Goal: Transaction & Acquisition: Purchase product/service

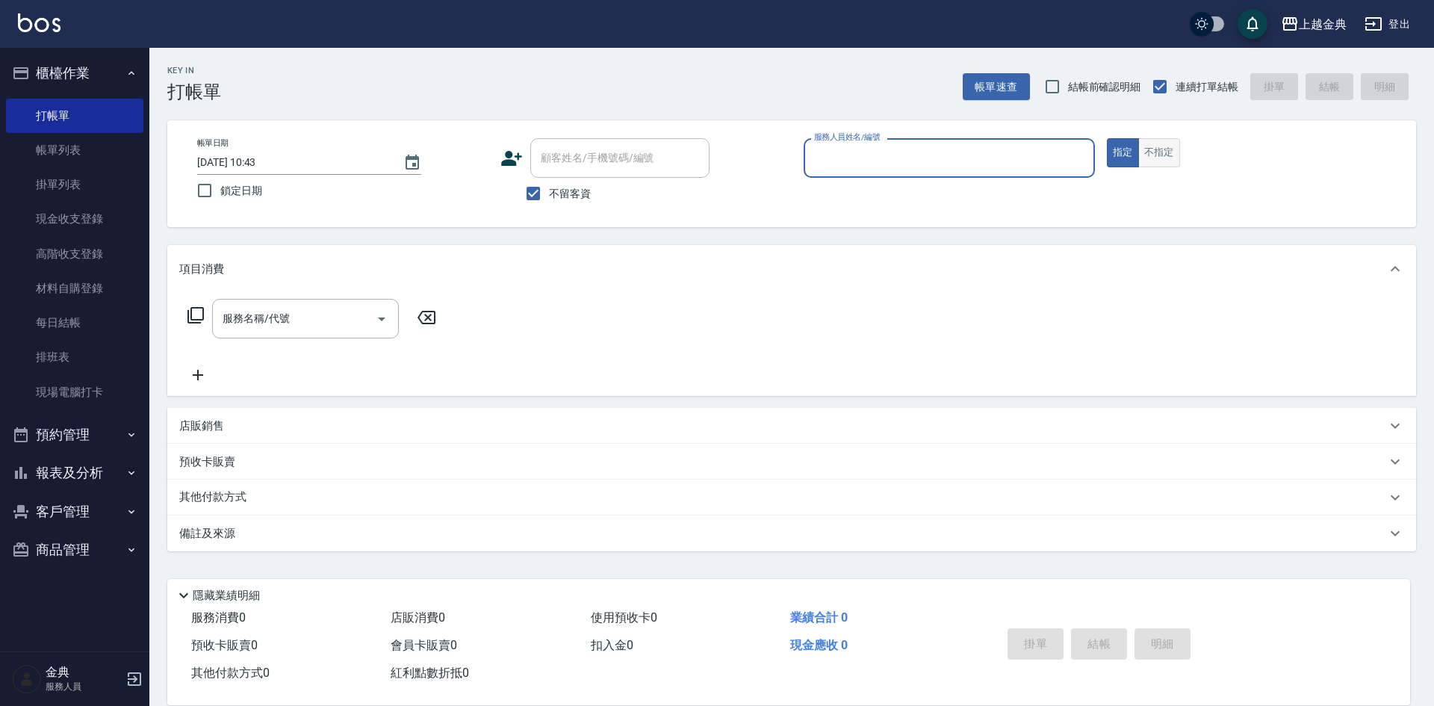
click at [1146, 146] on button "不指定" at bounding box center [1159, 152] width 42 height 29
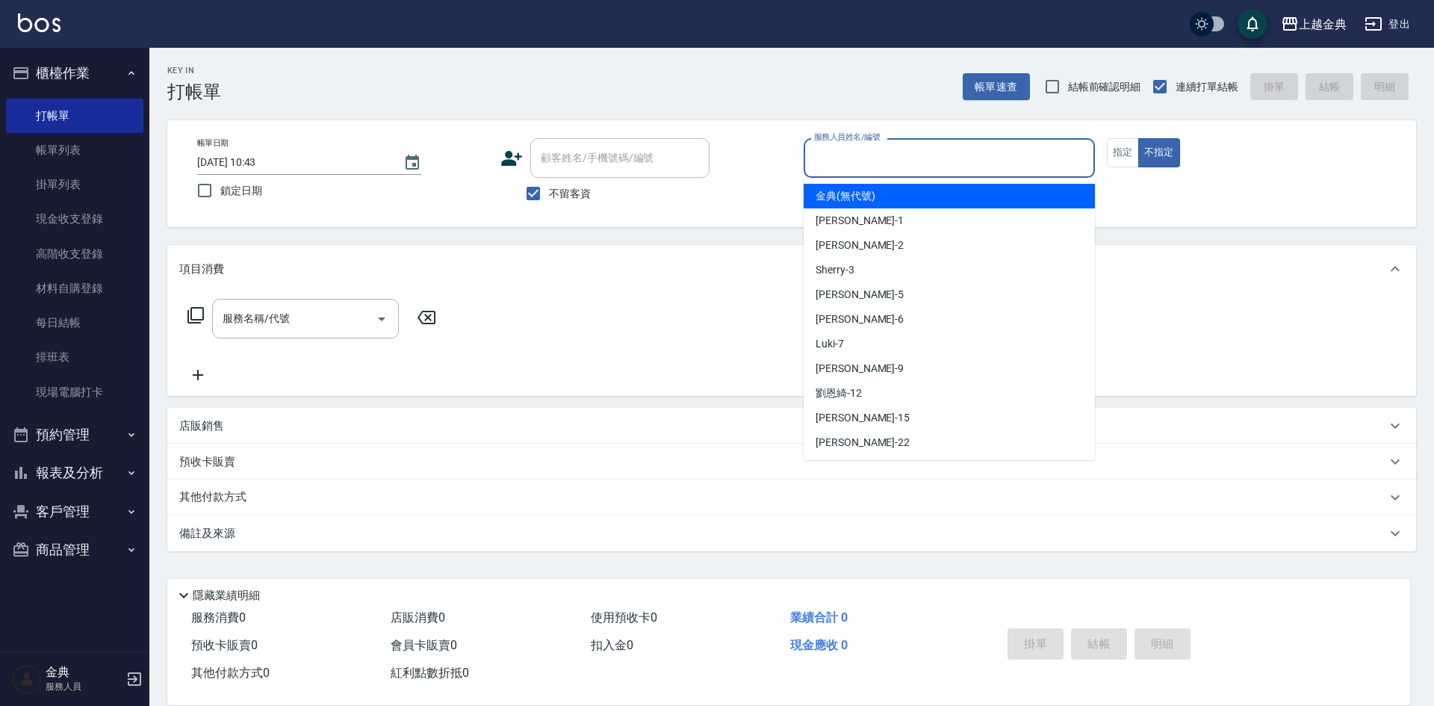
click at [1002, 154] on input "服務人員姓名/編號" at bounding box center [949, 158] width 278 height 26
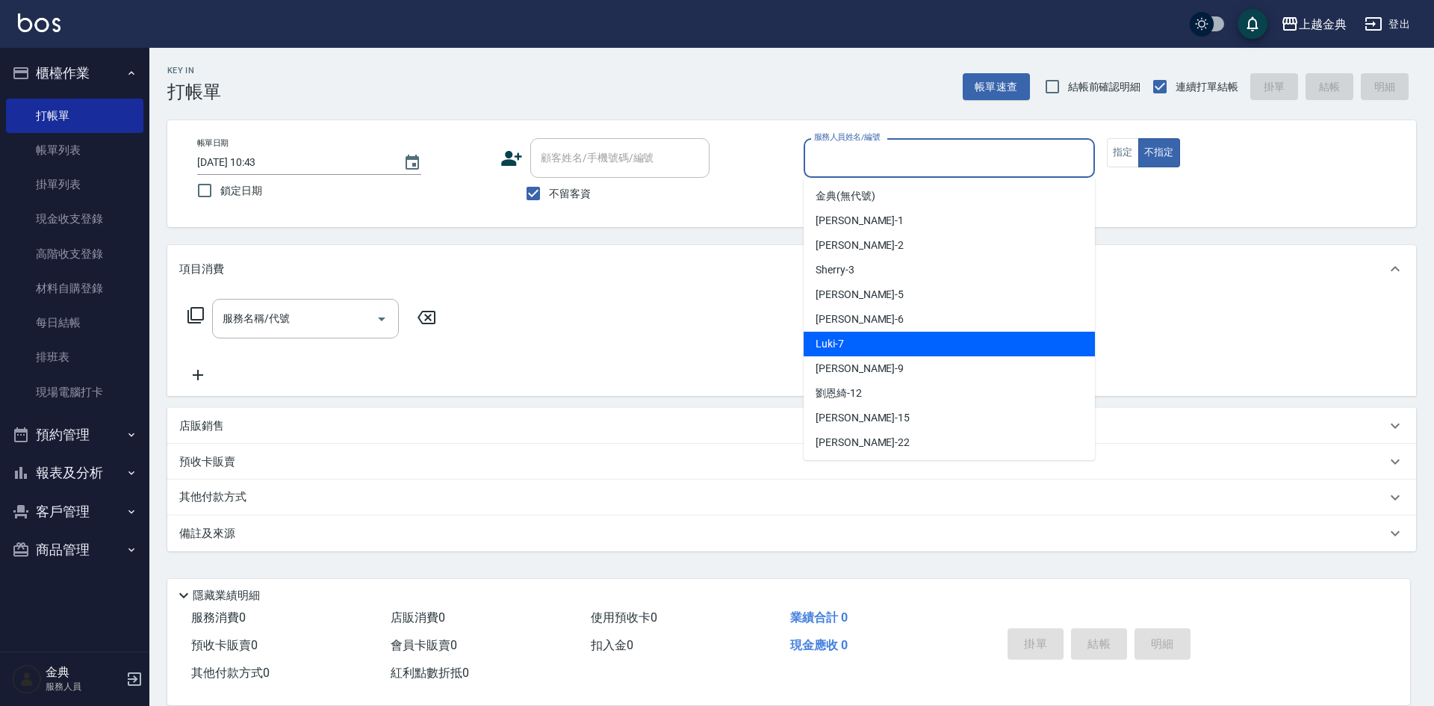
click at [893, 336] on div "Luki -7" at bounding box center [949, 344] width 291 height 25
type input "Luki-7"
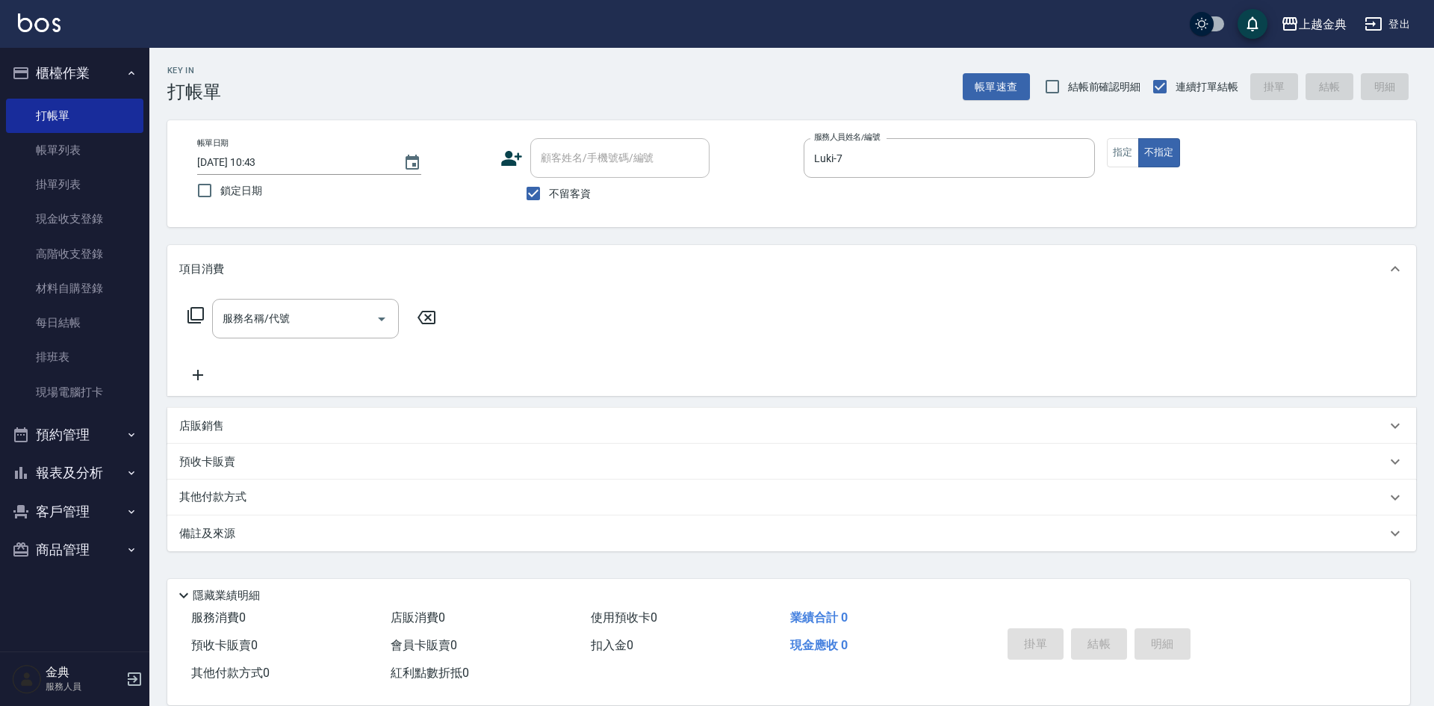
click at [187, 309] on icon at bounding box center [196, 315] width 18 height 18
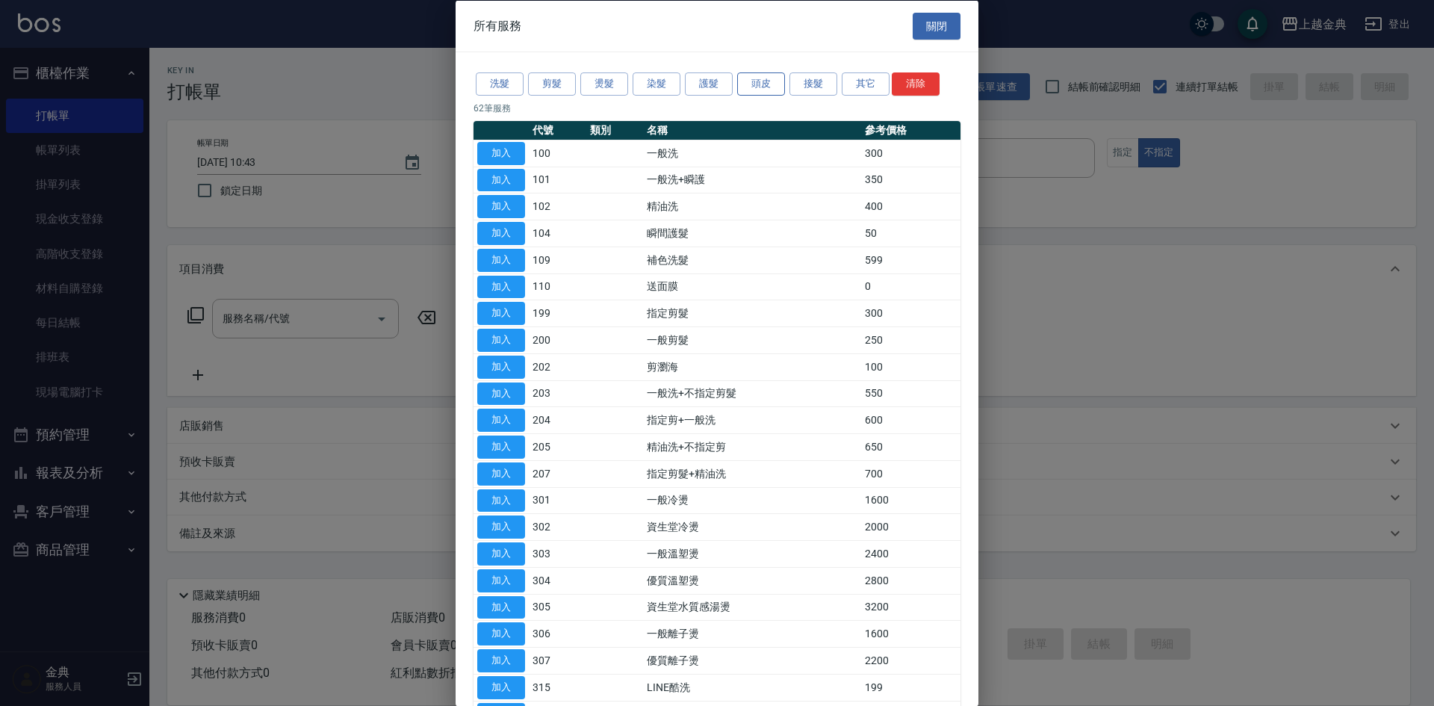
click at [766, 83] on button "頭皮" at bounding box center [761, 83] width 48 height 23
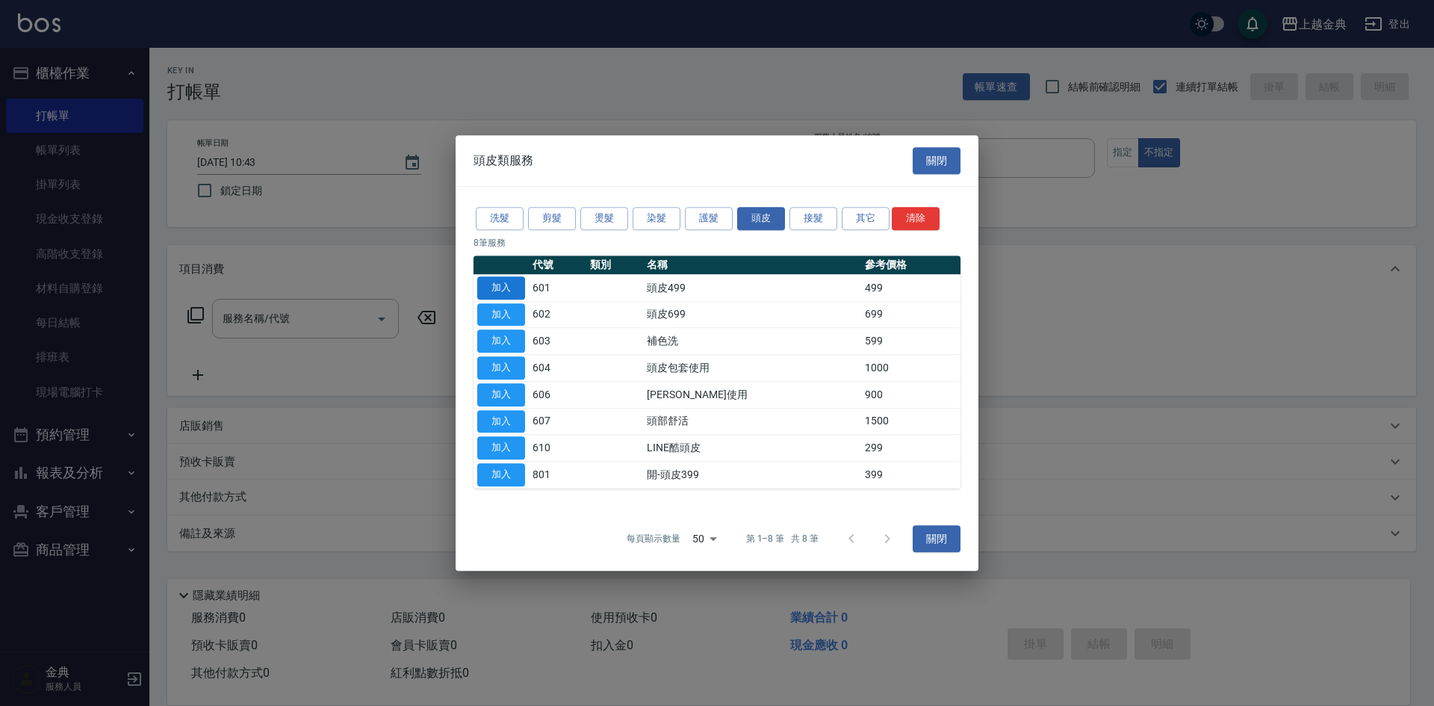
click at [483, 285] on button "加入" at bounding box center [501, 287] width 48 height 23
type input "頭皮499(601)"
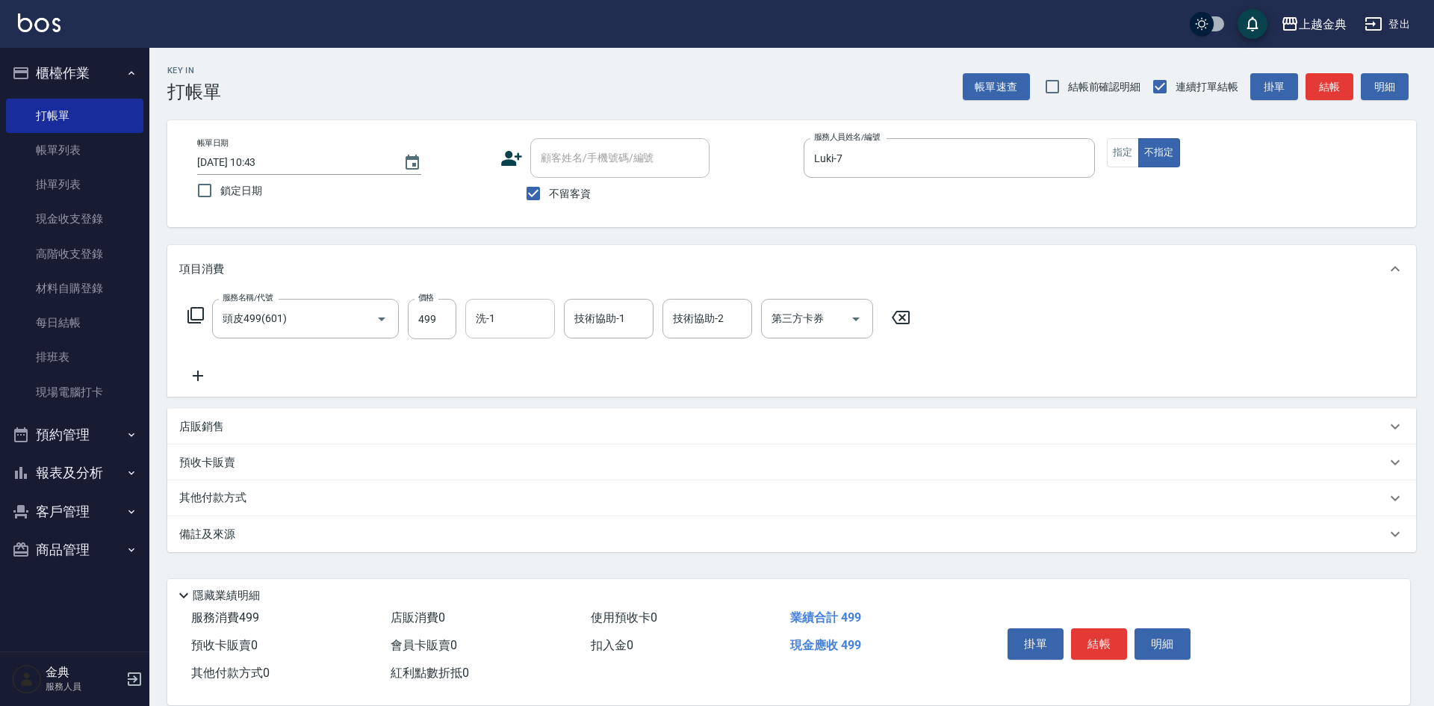
click at [500, 323] on input "洗-1" at bounding box center [510, 318] width 76 height 26
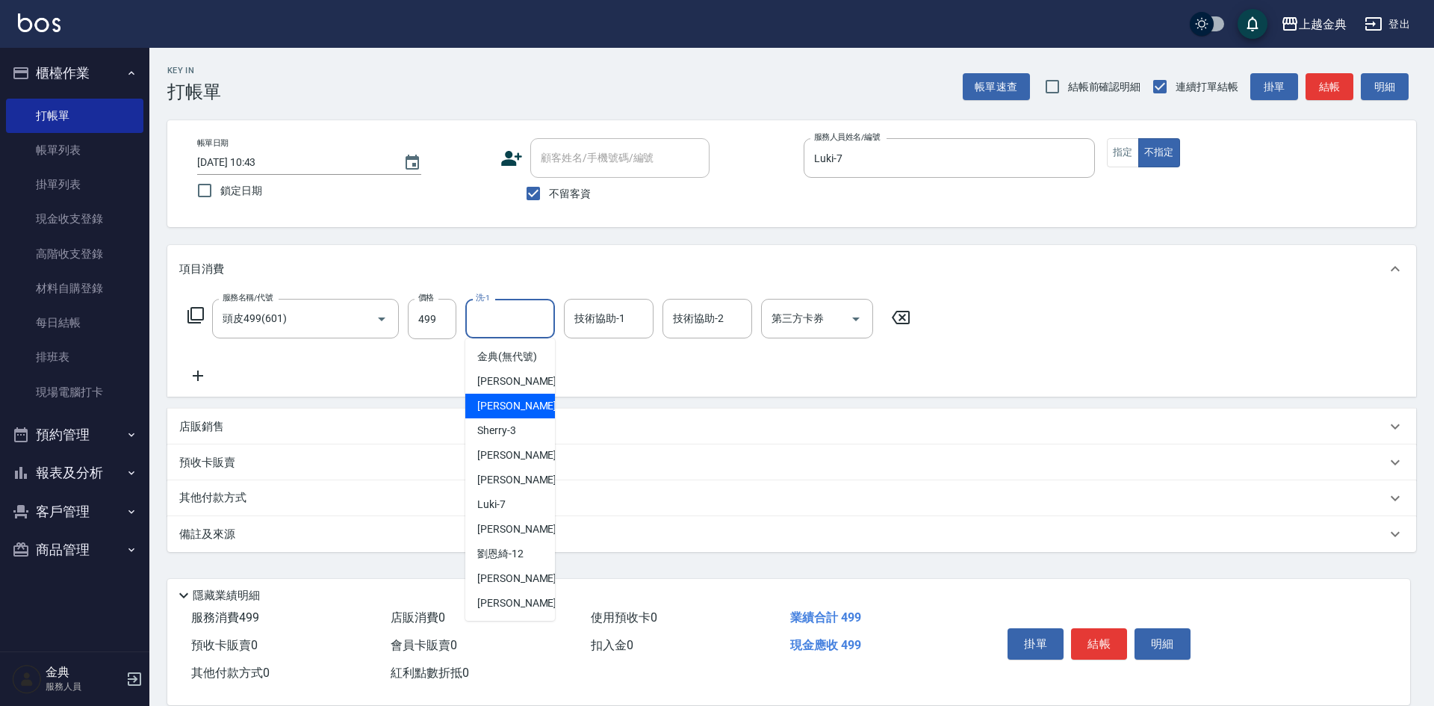
click at [516, 410] on div "Cindy -2" at bounding box center [510, 406] width 90 height 25
type input "Cindy-2"
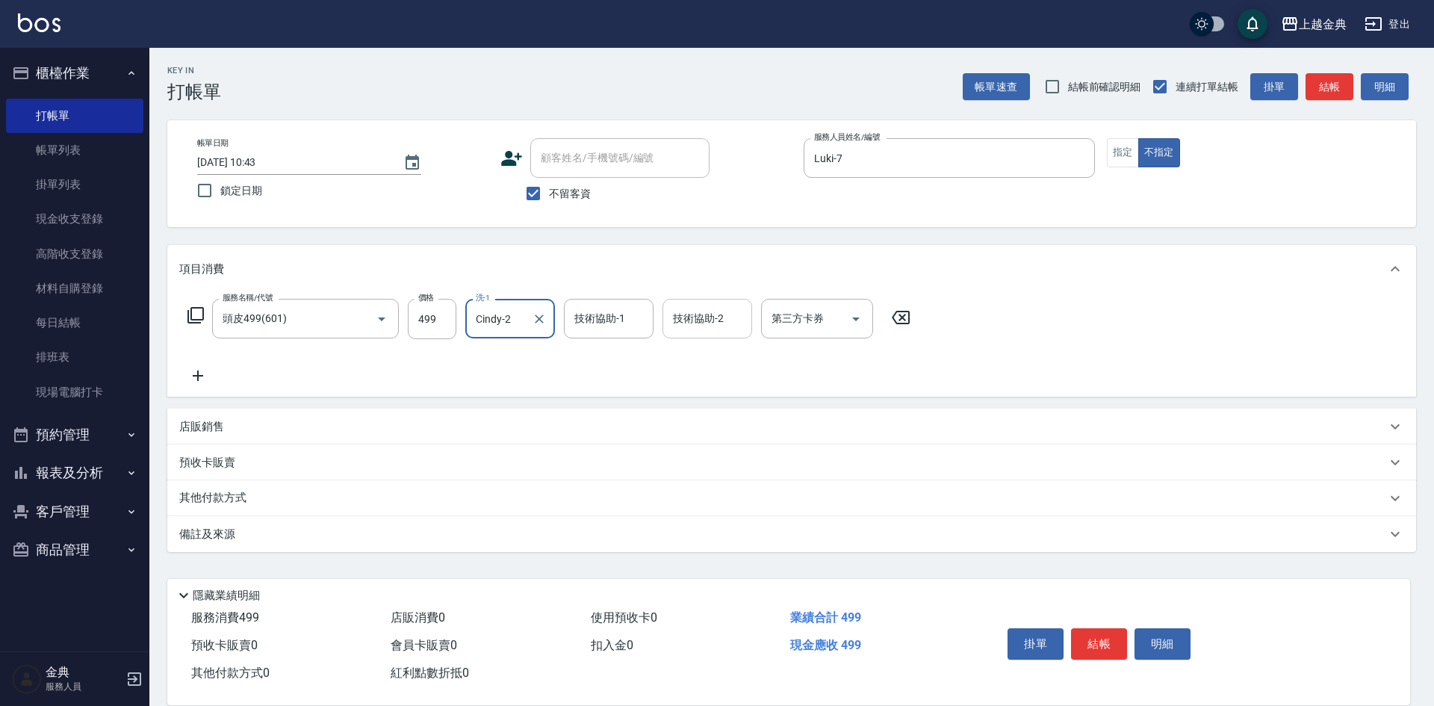
click at [691, 335] on div "技術協助-2" at bounding box center [708, 319] width 90 height 40
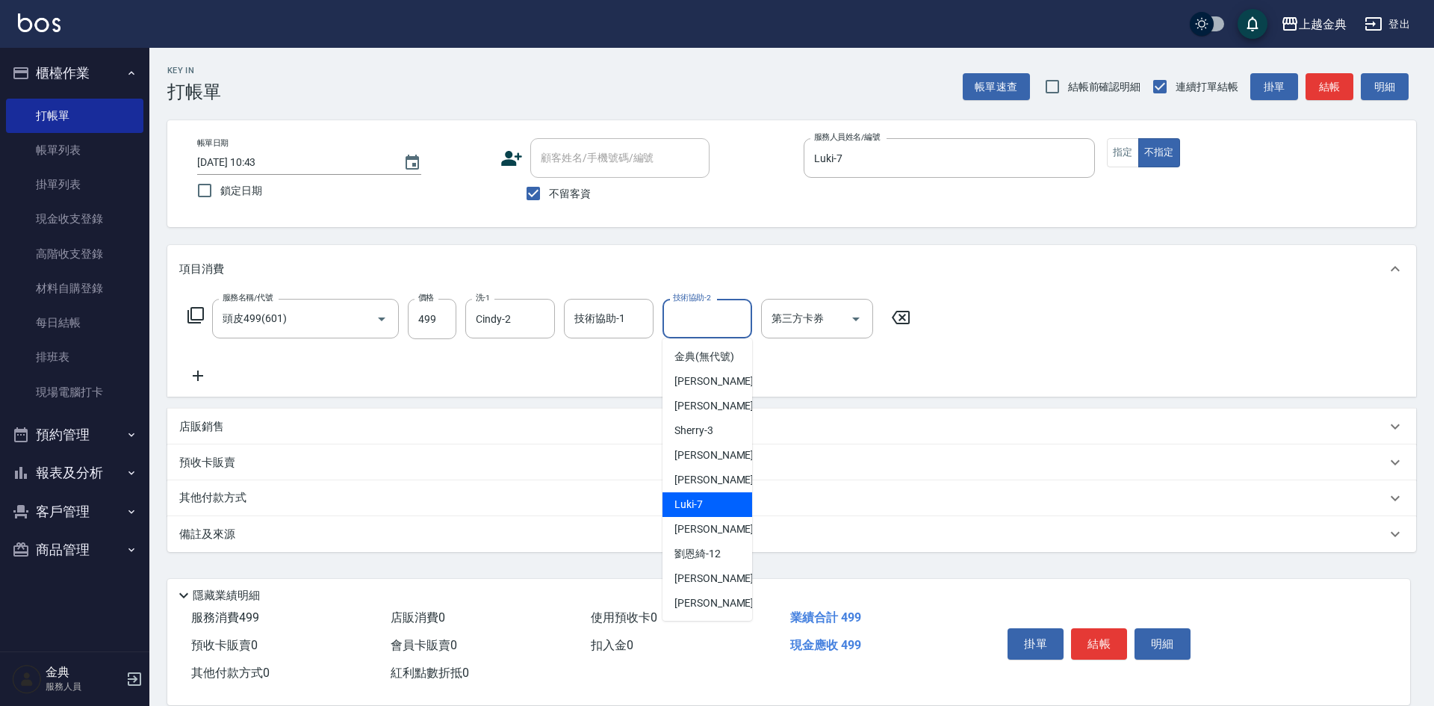
drag, startPoint x: 704, startPoint y: 529, endPoint x: 433, endPoint y: 425, distance: 289.6
click at [704, 517] on div "Luki -7" at bounding box center [708, 504] width 90 height 25
type input "Luki-7"
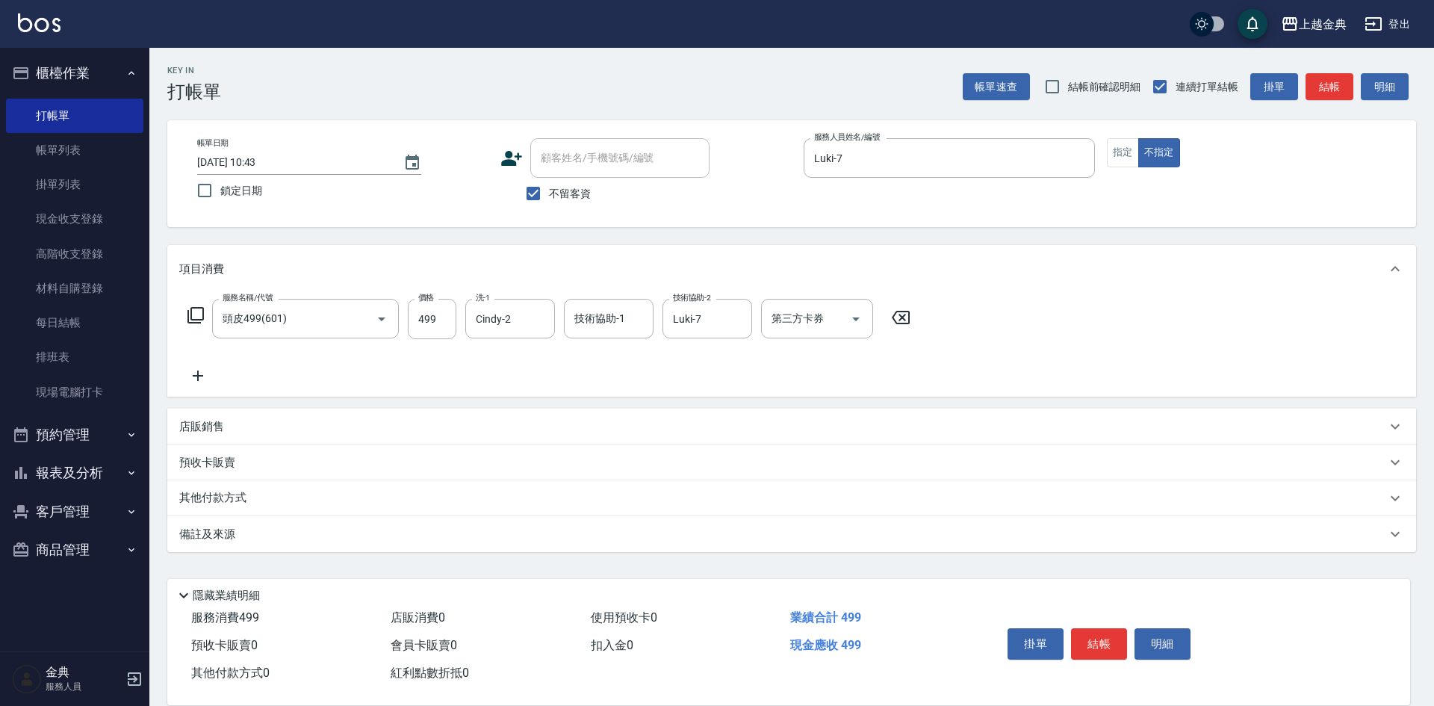
click at [199, 315] on icon at bounding box center [196, 315] width 18 height 18
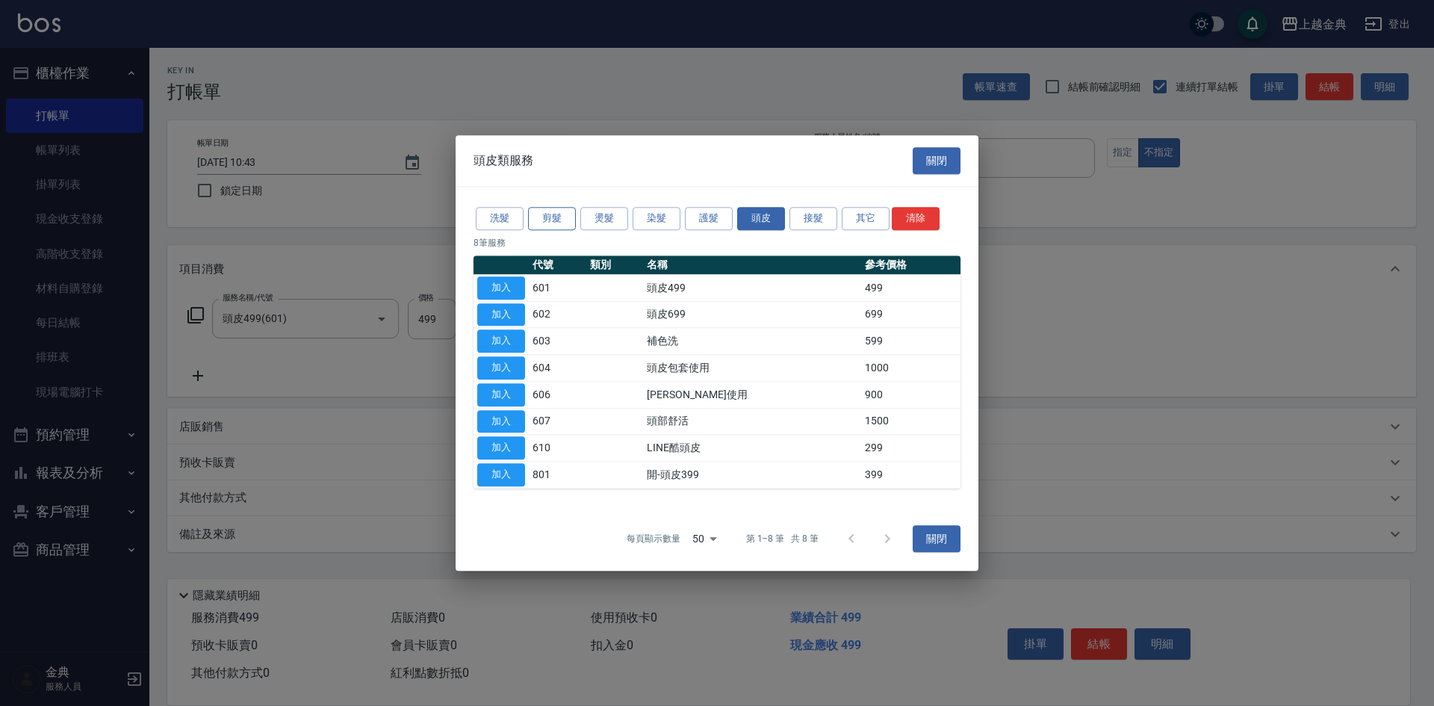
click at [565, 224] on button "剪髮" at bounding box center [552, 218] width 48 height 23
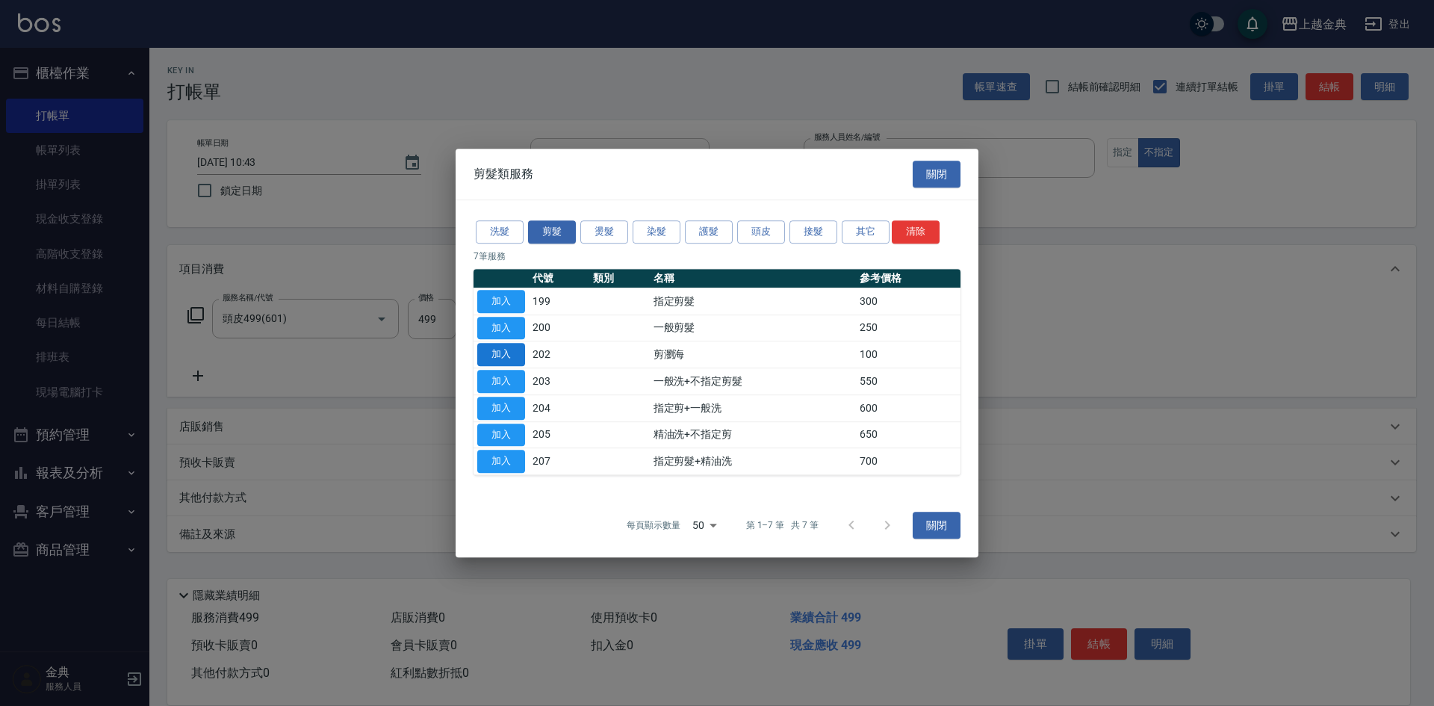
click at [497, 347] on button "加入" at bounding box center [501, 354] width 48 height 23
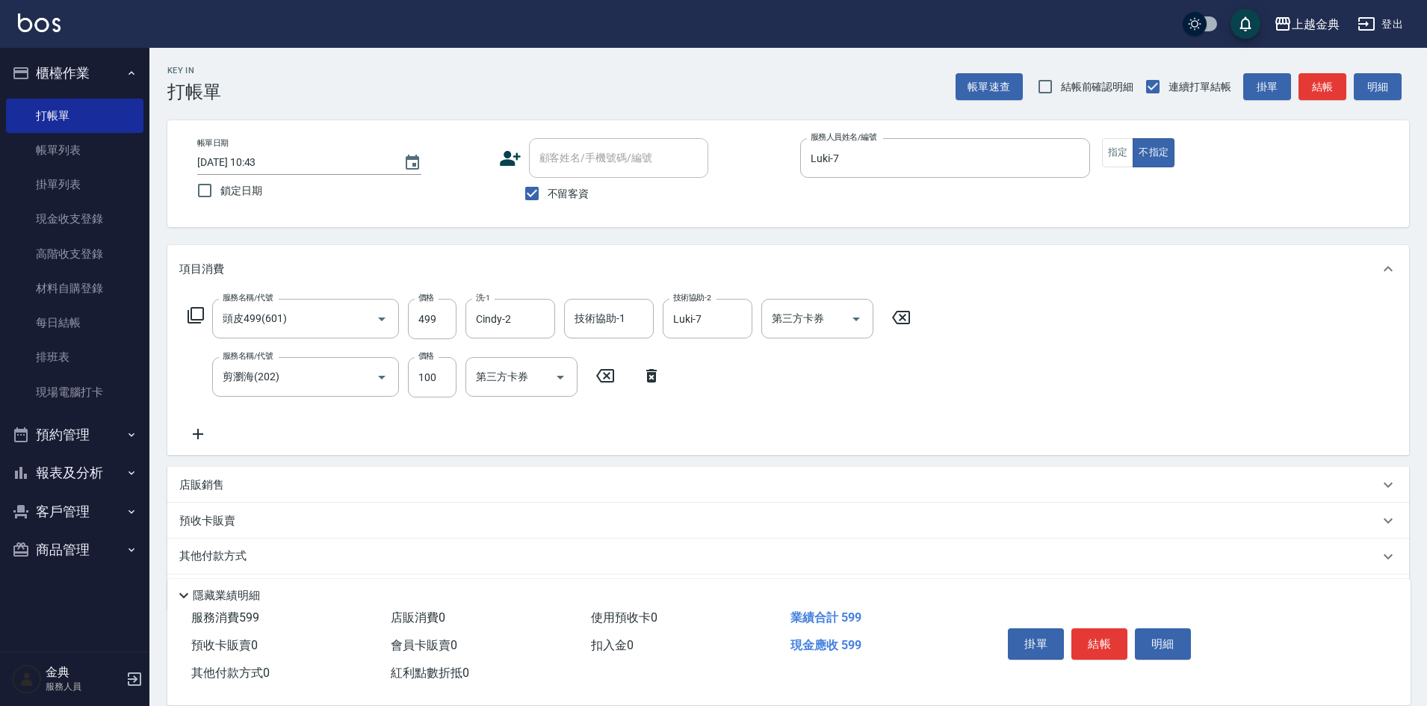
click at [202, 317] on icon at bounding box center [196, 315] width 18 height 18
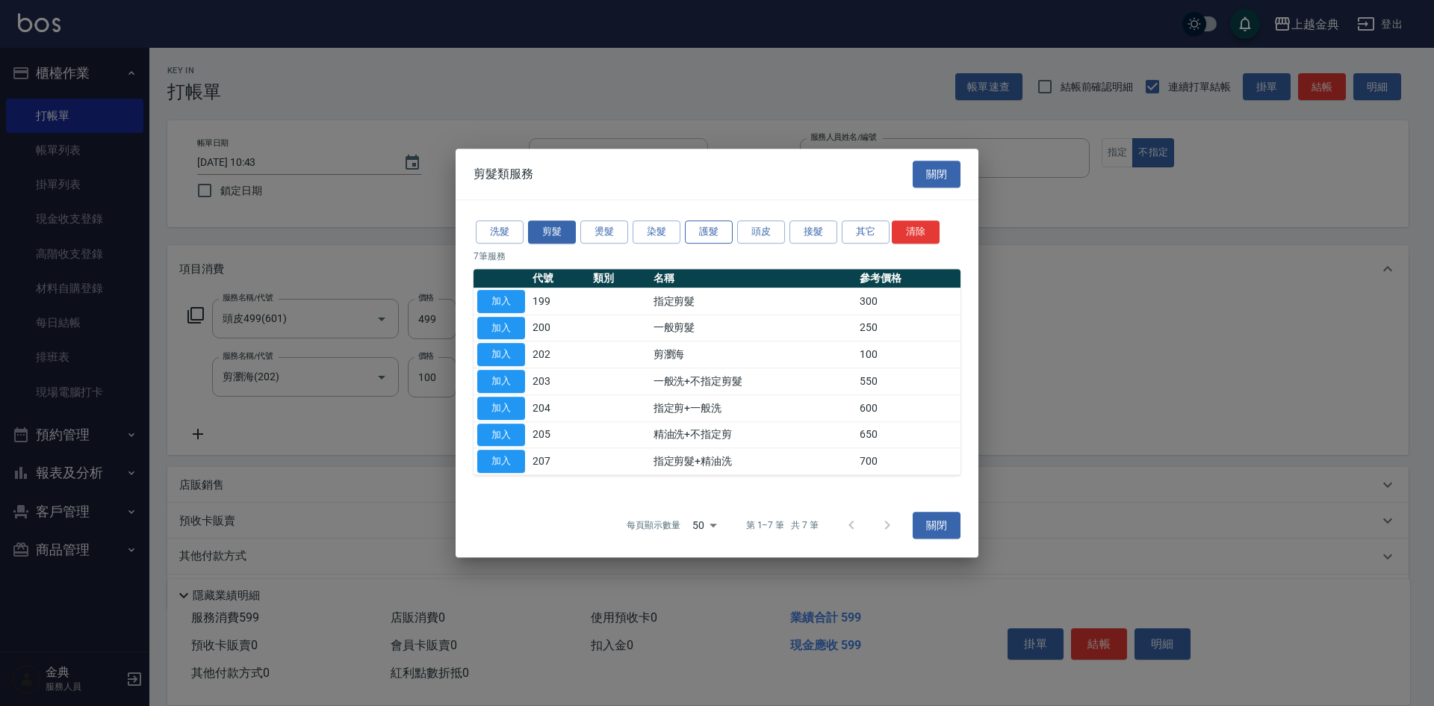
click at [701, 225] on button "護髮" at bounding box center [709, 231] width 48 height 23
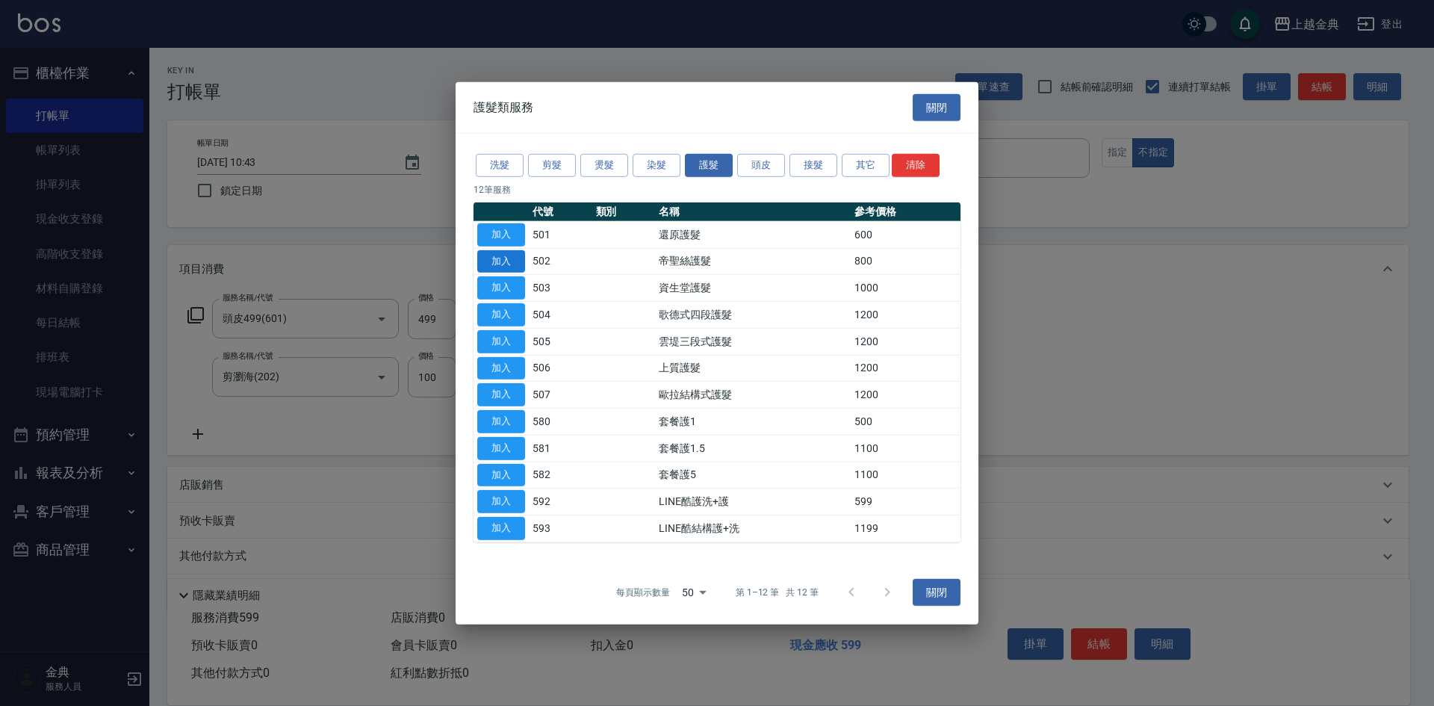
click at [511, 260] on button "加入" at bounding box center [501, 260] width 48 height 23
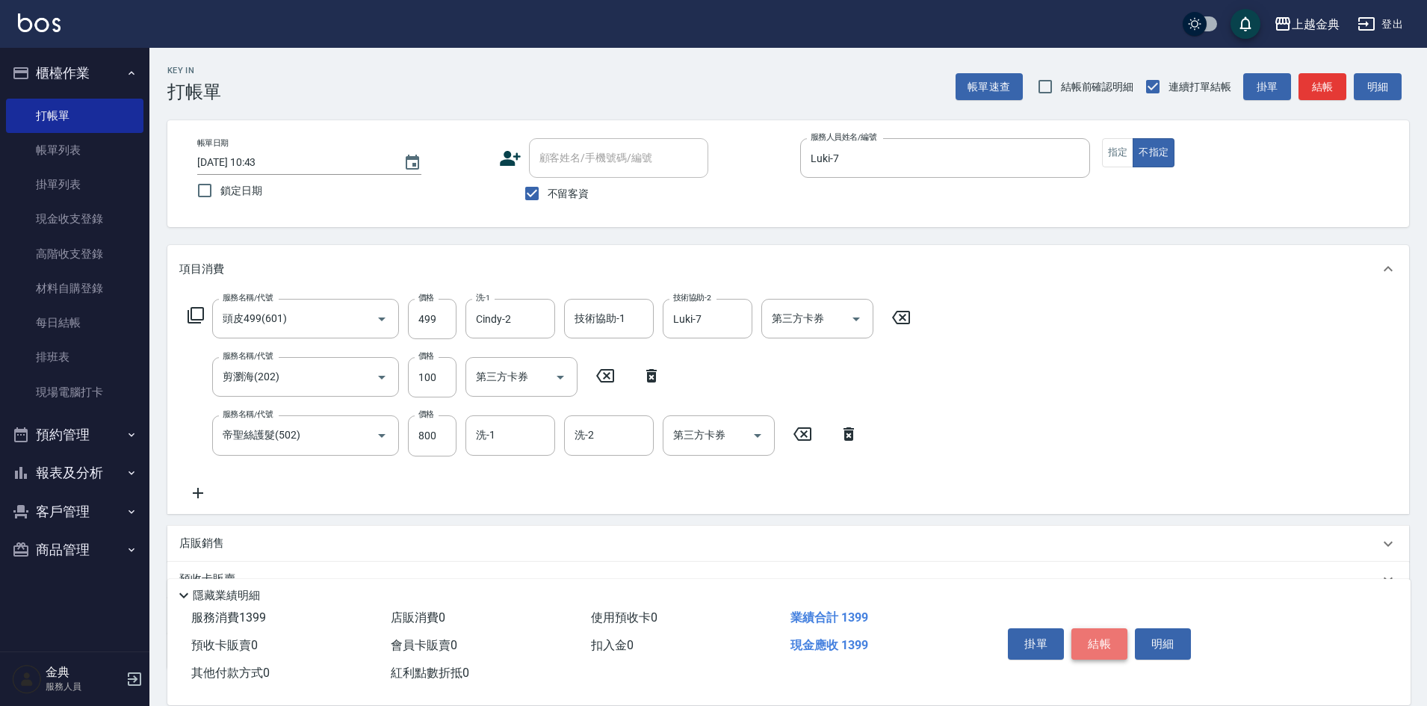
click at [1108, 628] on button "結帳" at bounding box center [1099, 643] width 56 height 31
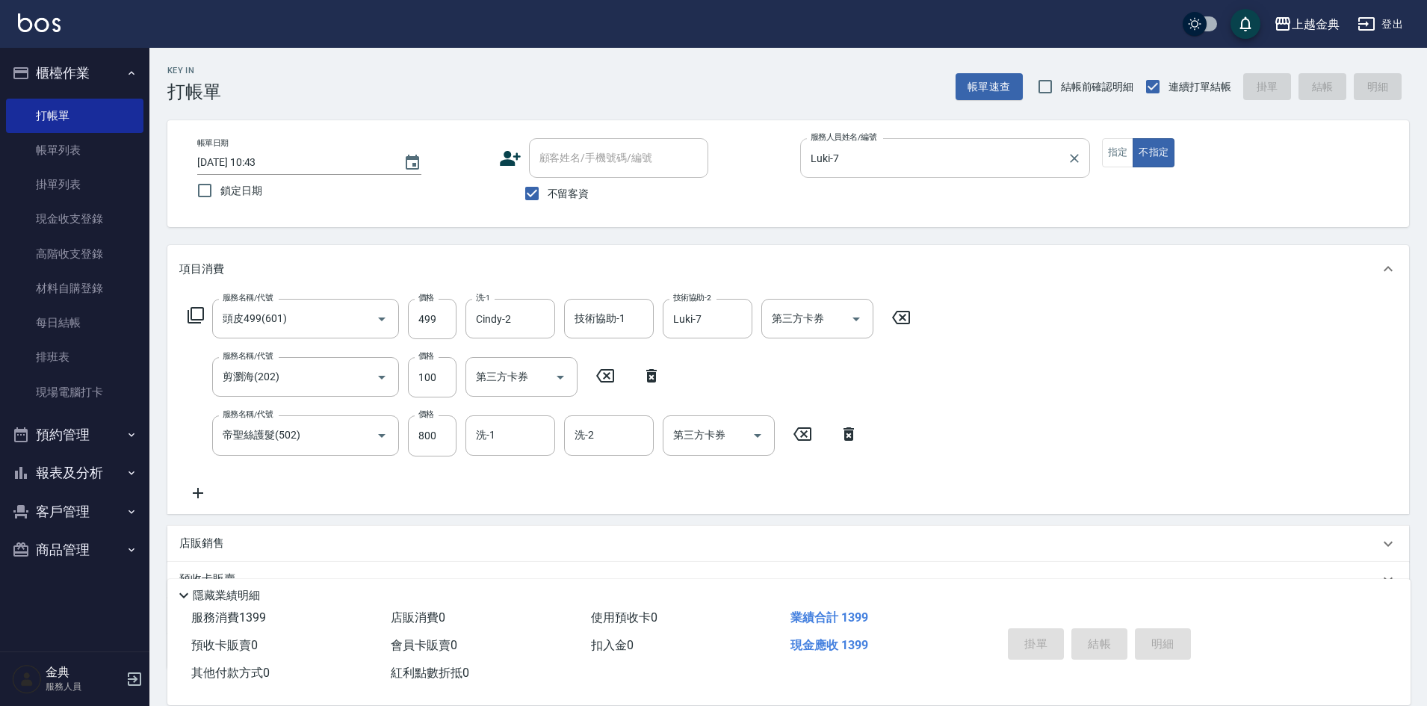
type input "[DATE] 12:15"
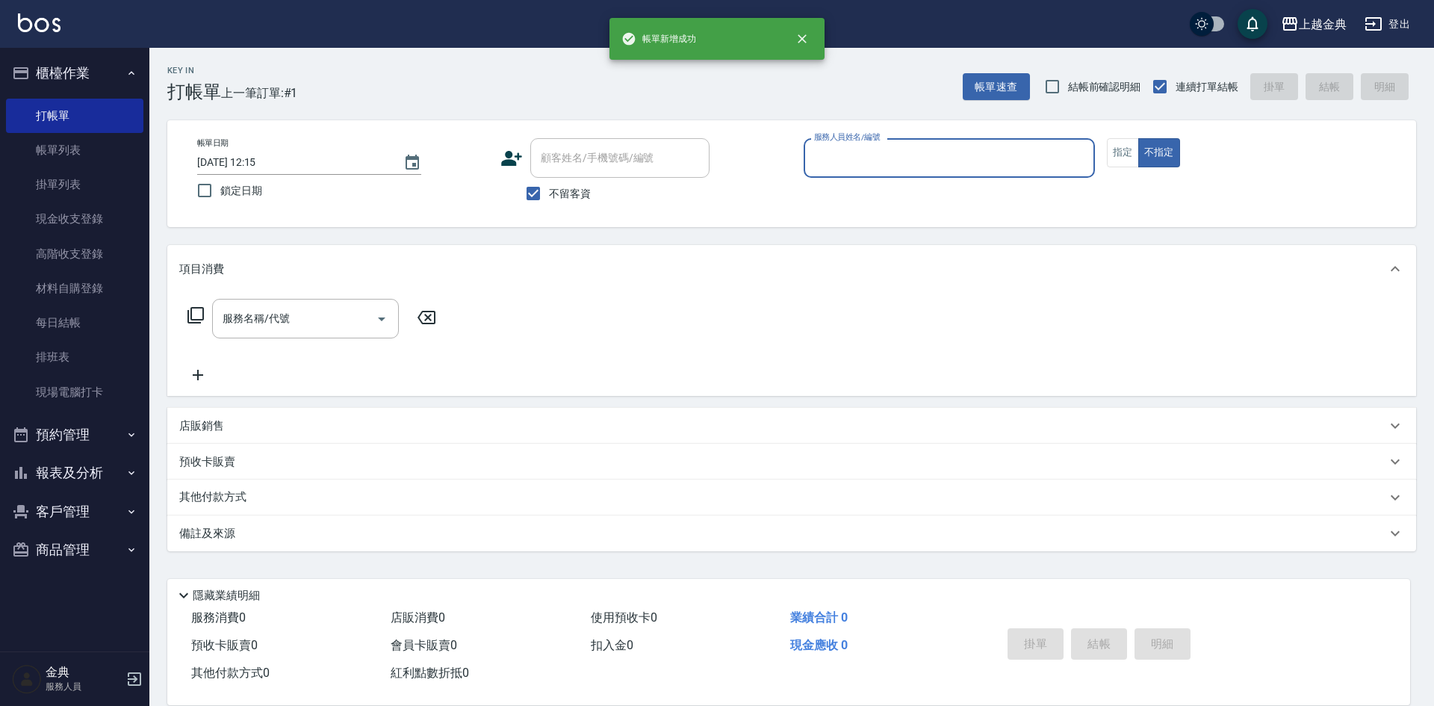
click at [932, 155] on input "服務人員姓名/編號" at bounding box center [949, 158] width 278 height 26
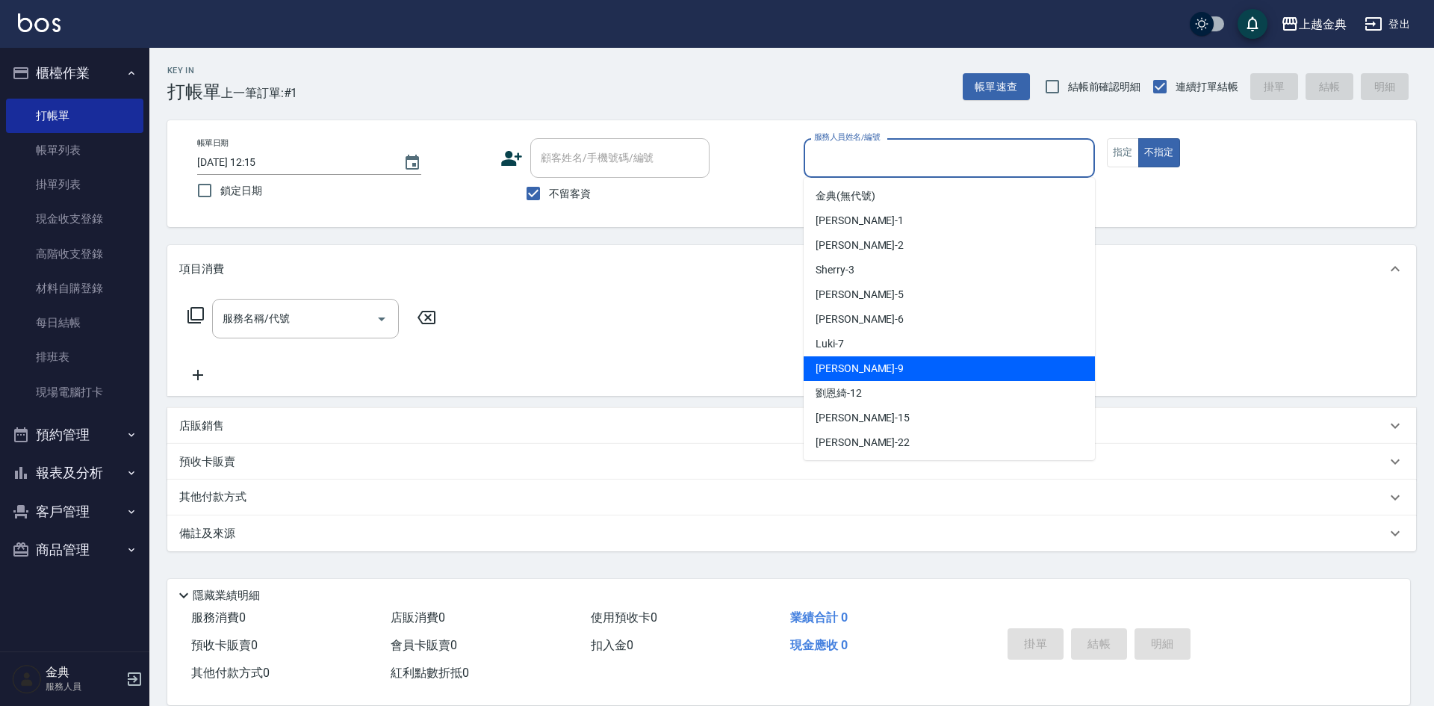
drag, startPoint x: 928, startPoint y: 359, endPoint x: 497, endPoint y: 329, distance: 431.3
click at [926, 359] on div "[PERSON_NAME] -9" at bounding box center [949, 368] width 291 height 25
type input "[PERSON_NAME]-9"
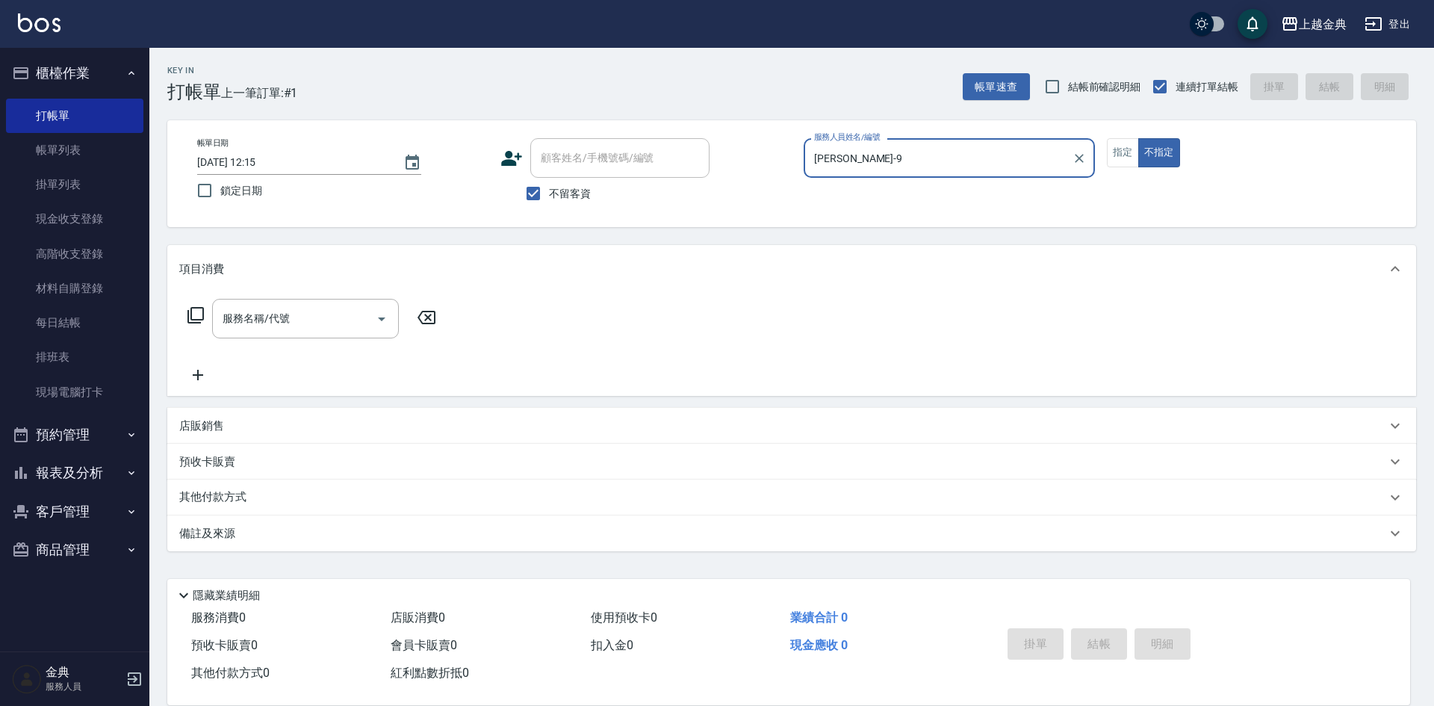
click at [200, 311] on icon at bounding box center [196, 315] width 18 height 18
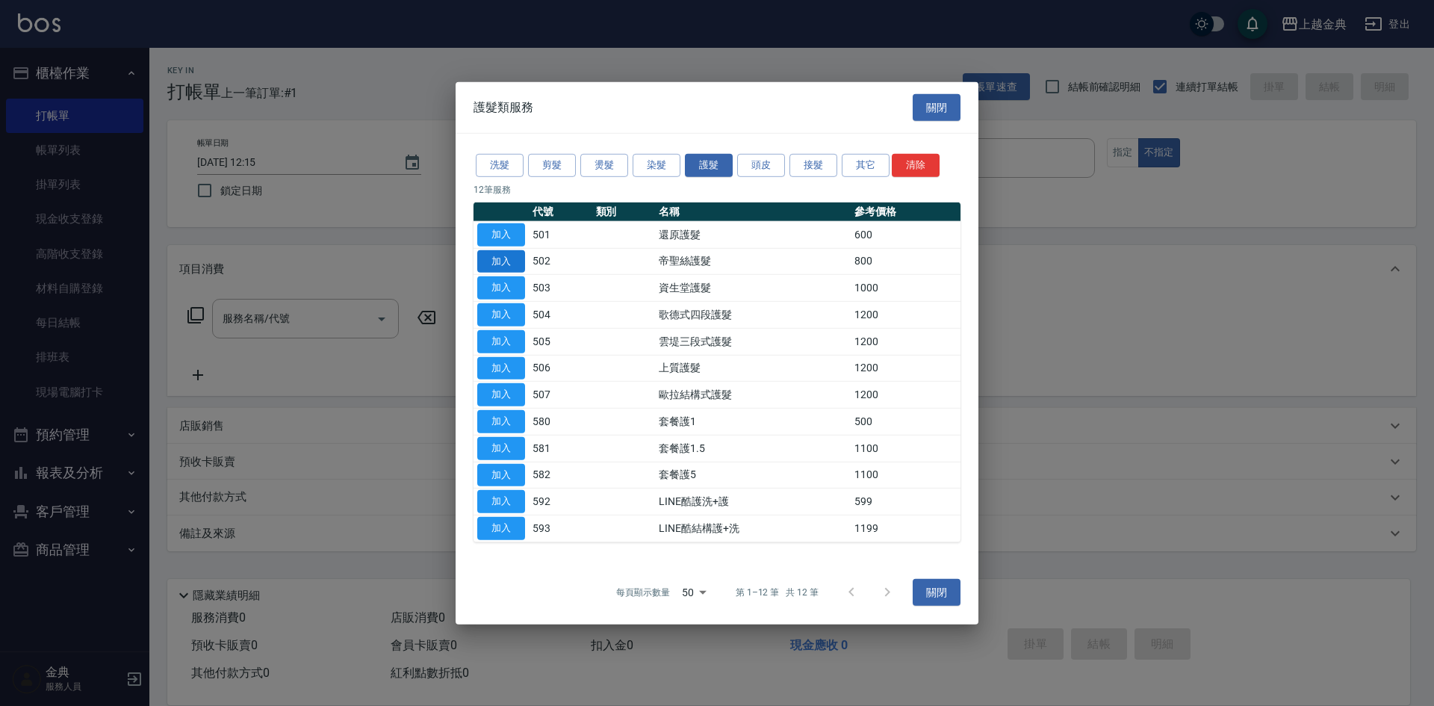
click at [483, 261] on button "加入" at bounding box center [501, 260] width 48 height 23
type input "帝聖絲護髮(502)"
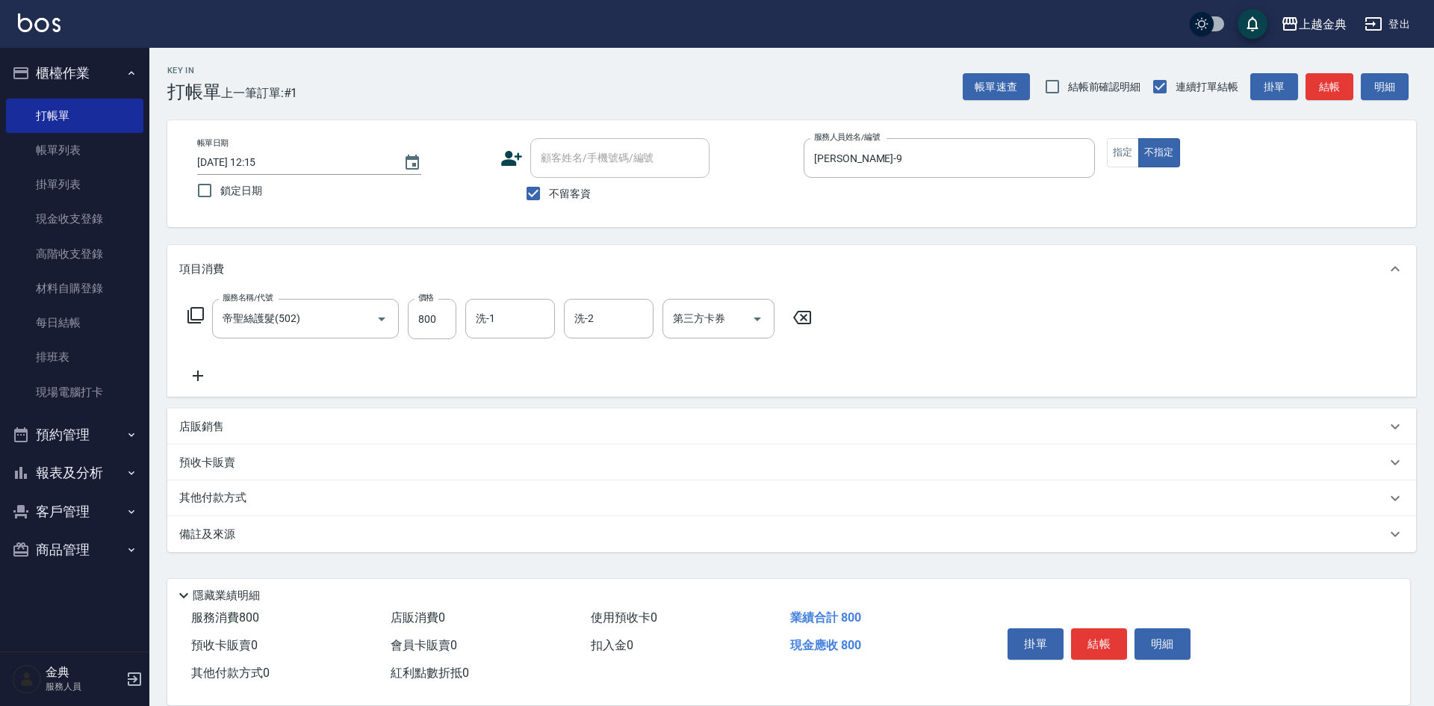
click at [196, 312] on icon at bounding box center [196, 315] width 18 height 18
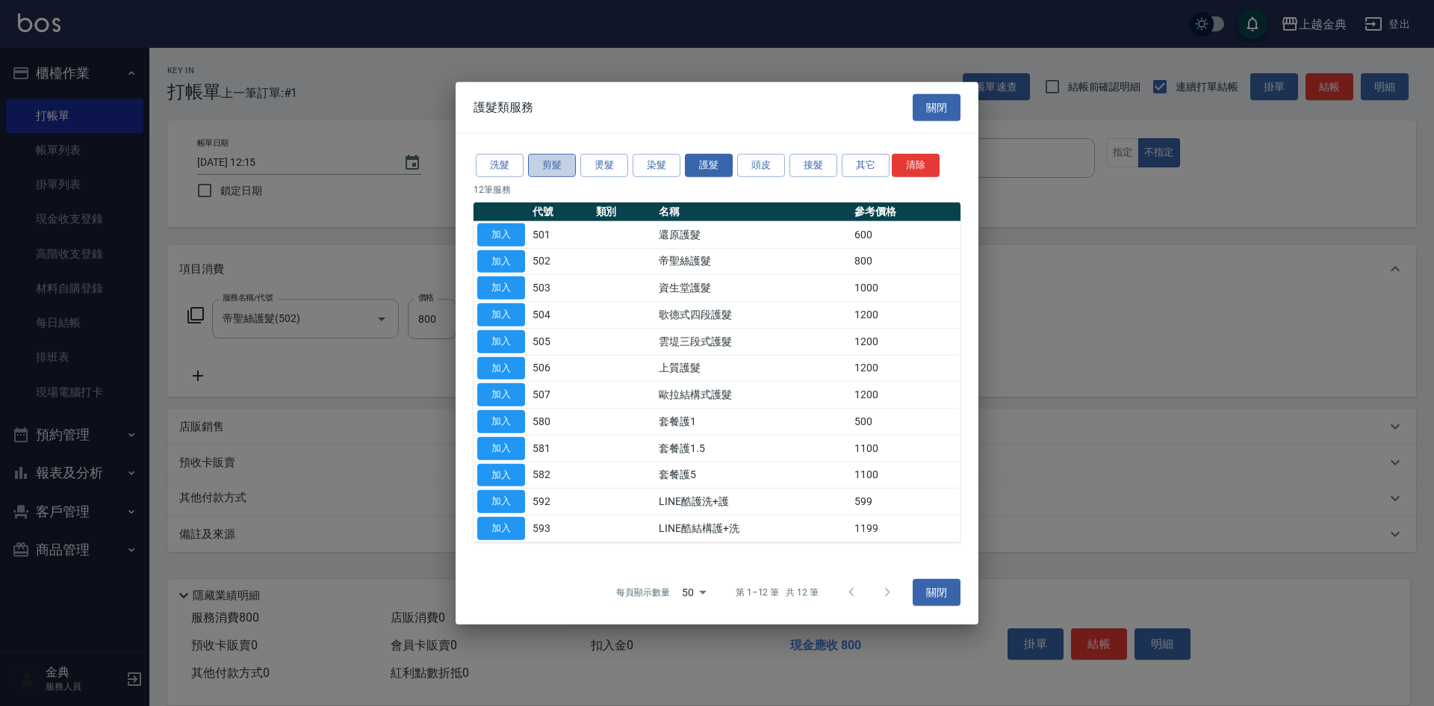
click at [554, 164] on button "剪髮" at bounding box center [552, 165] width 48 height 23
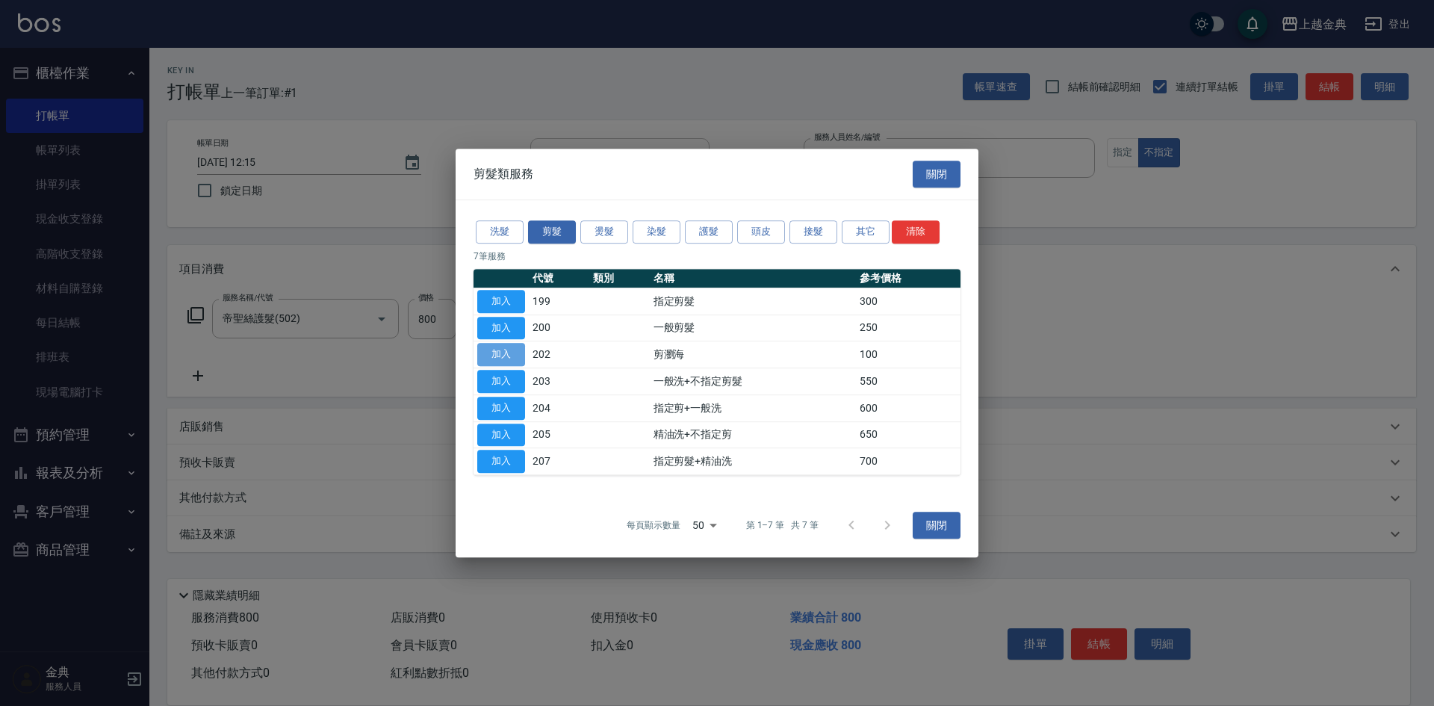
click at [487, 353] on button "加入" at bounding box center [501, 354] width 48 height 23
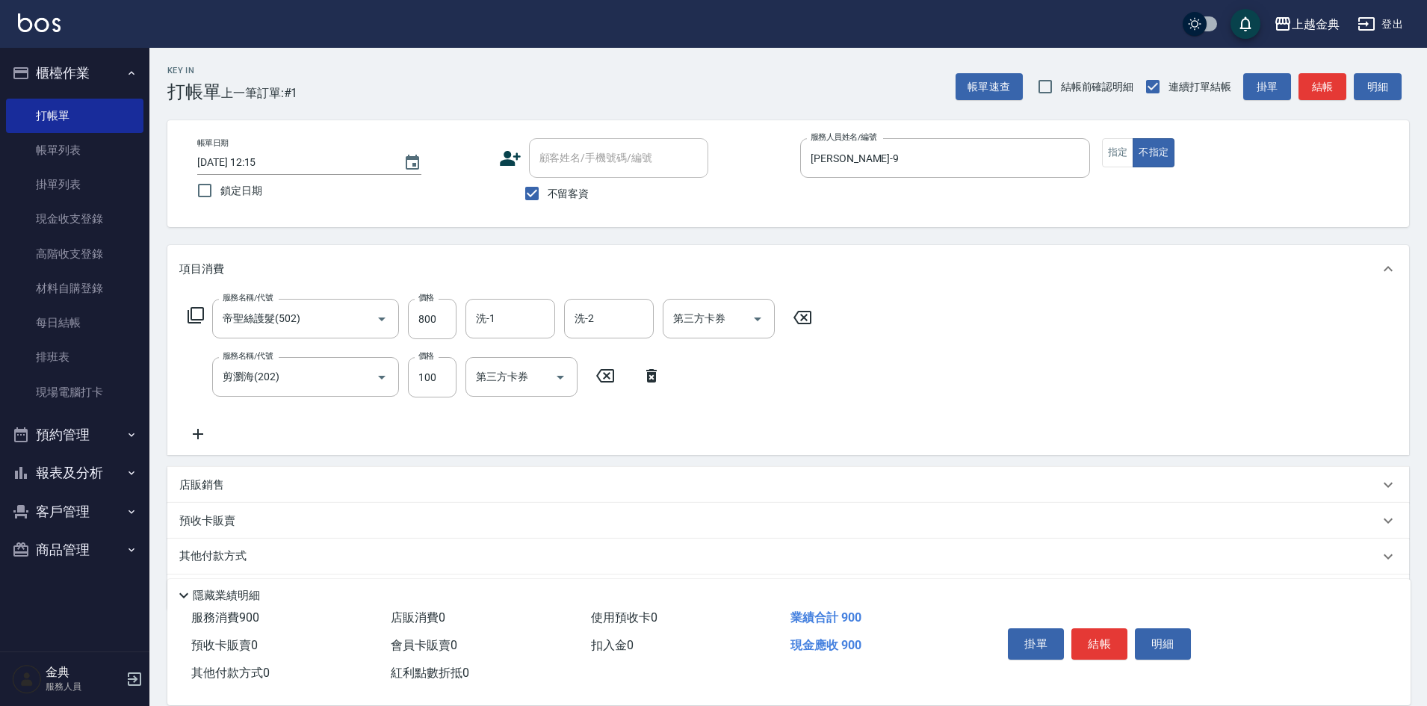
click at [191, 314] on icon at bounding box center [195, 315] width 16 height 16
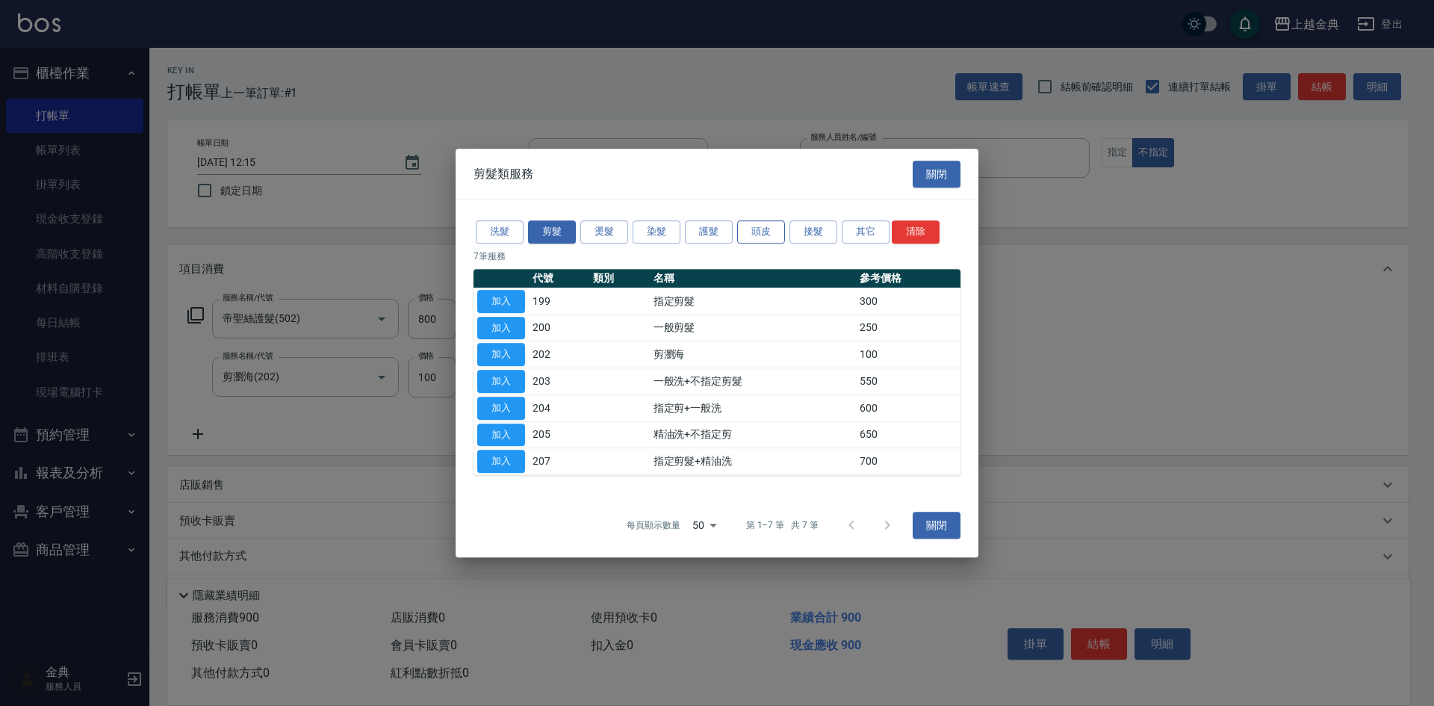
click at [767, 229] on button "頭皮" at bounding box center [761, 231] width 48 height 23
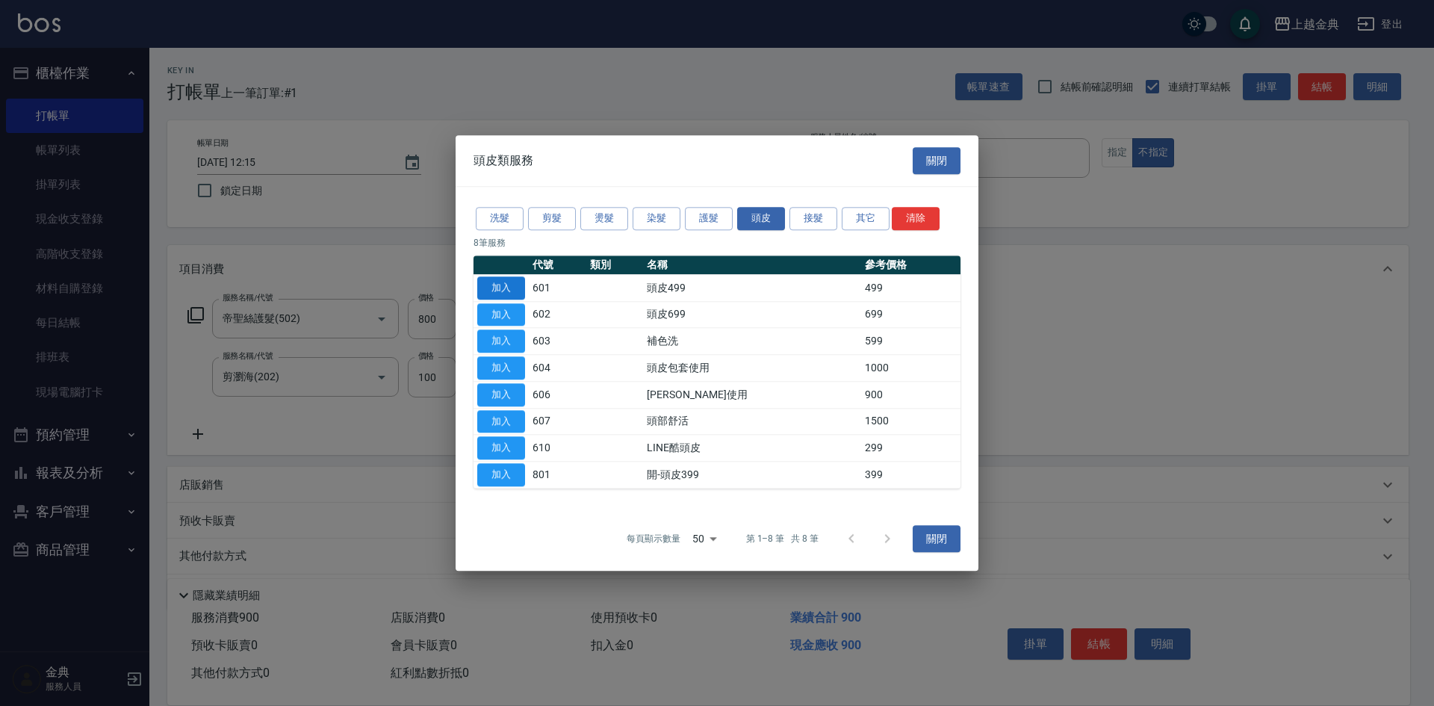
click at [508, 281] on button "加入" at bounding box center [501, 287] width 48 height 23
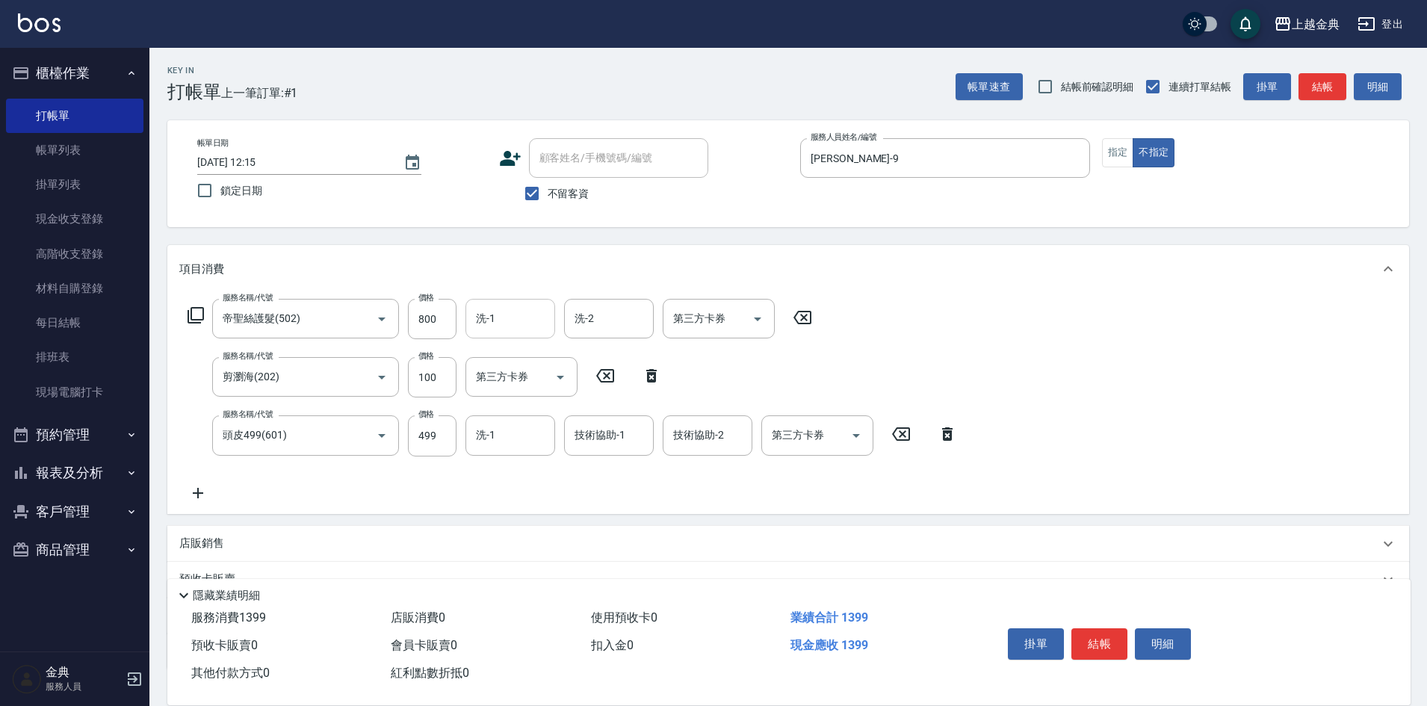
click at [524, 318] on input "洗-1" at bounding box center [510, 318] width 76 height 26
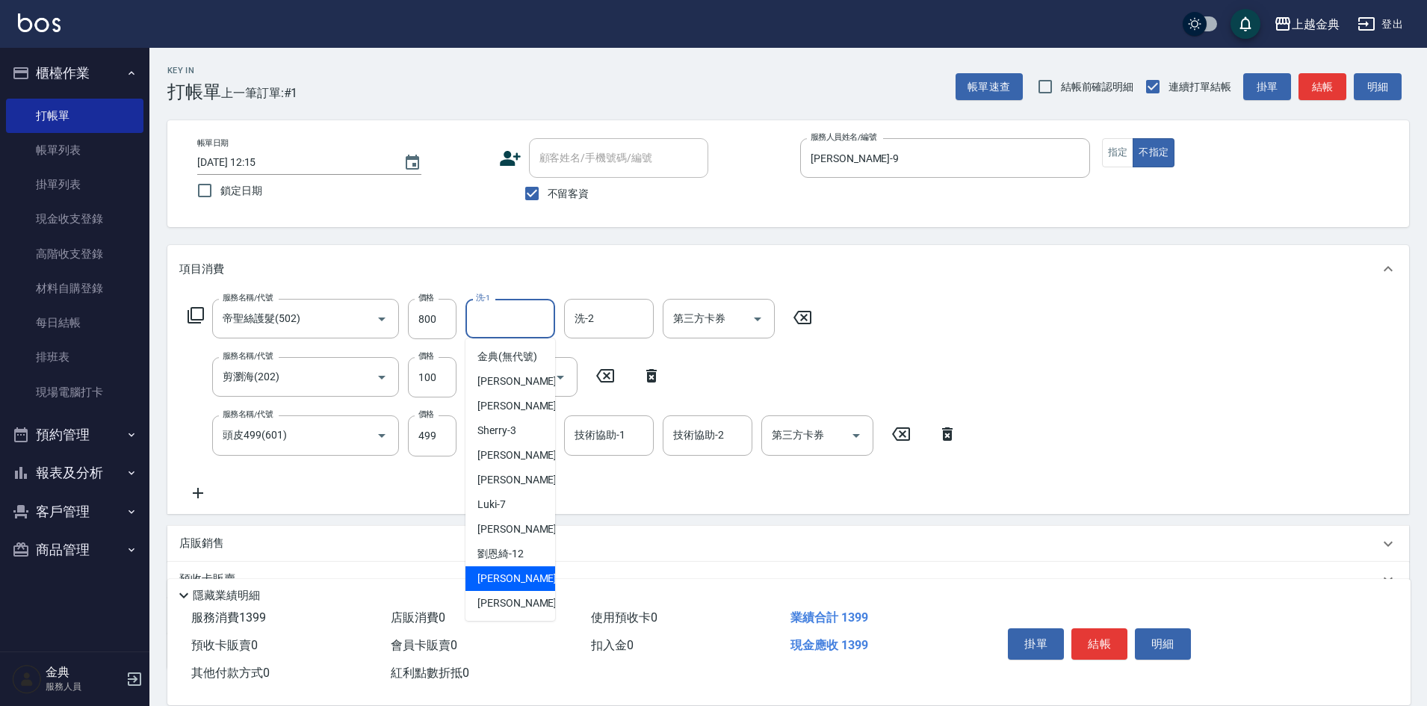
click at [511, 586] on span "[PERSON_NAME] -15" at bounding box center [524, 579] width 94 height 16
type input "[PERSON_NAME]-15"
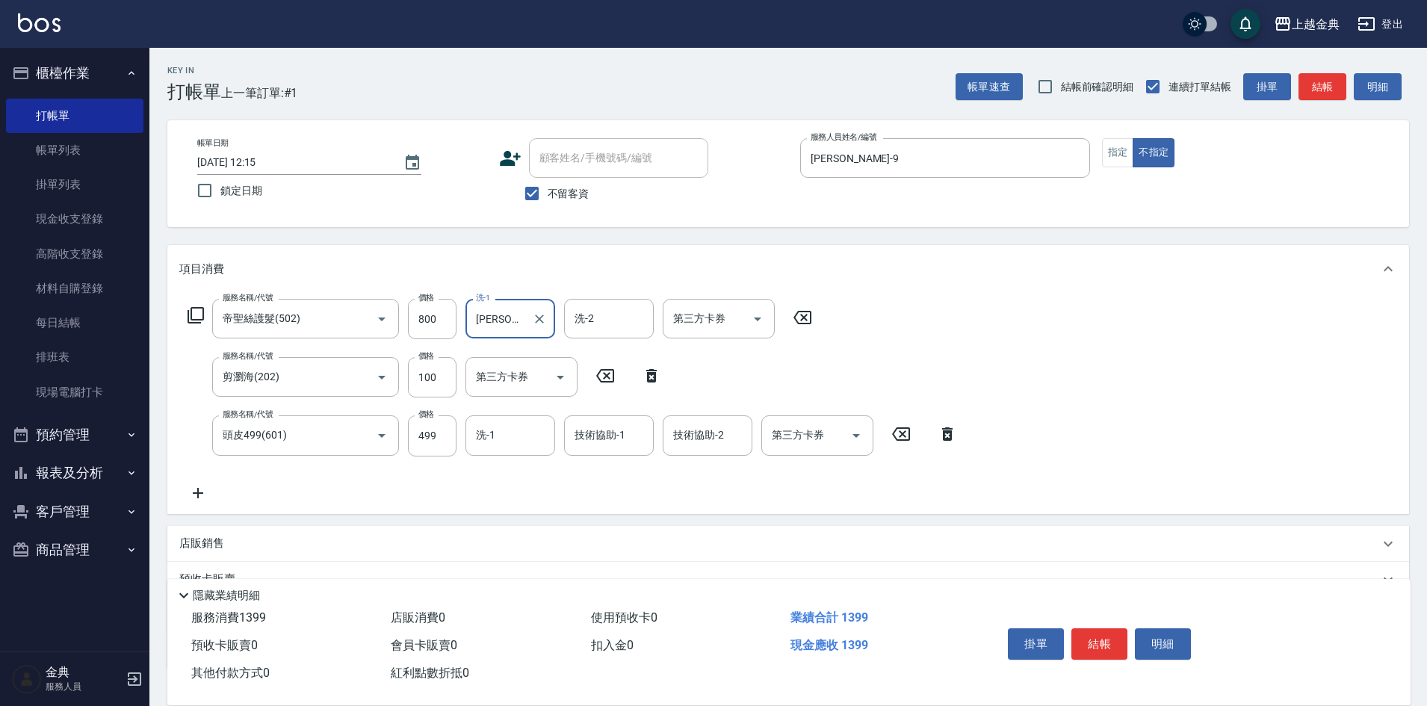
click at [674, 298] on div "服務名稱/代號 帝聖絲護髮(502) 服務名稱/代號 價格 800 價格 洗-1 [PERSON_NAME]-15 洗-1 洗-2 洗-2 第三方卡券 第三方…" at bounding box center [787, 403] width 1241 height 220
click at [486, 450] on div "洗-1" at bounding box center [510, 435] width 90 height 40
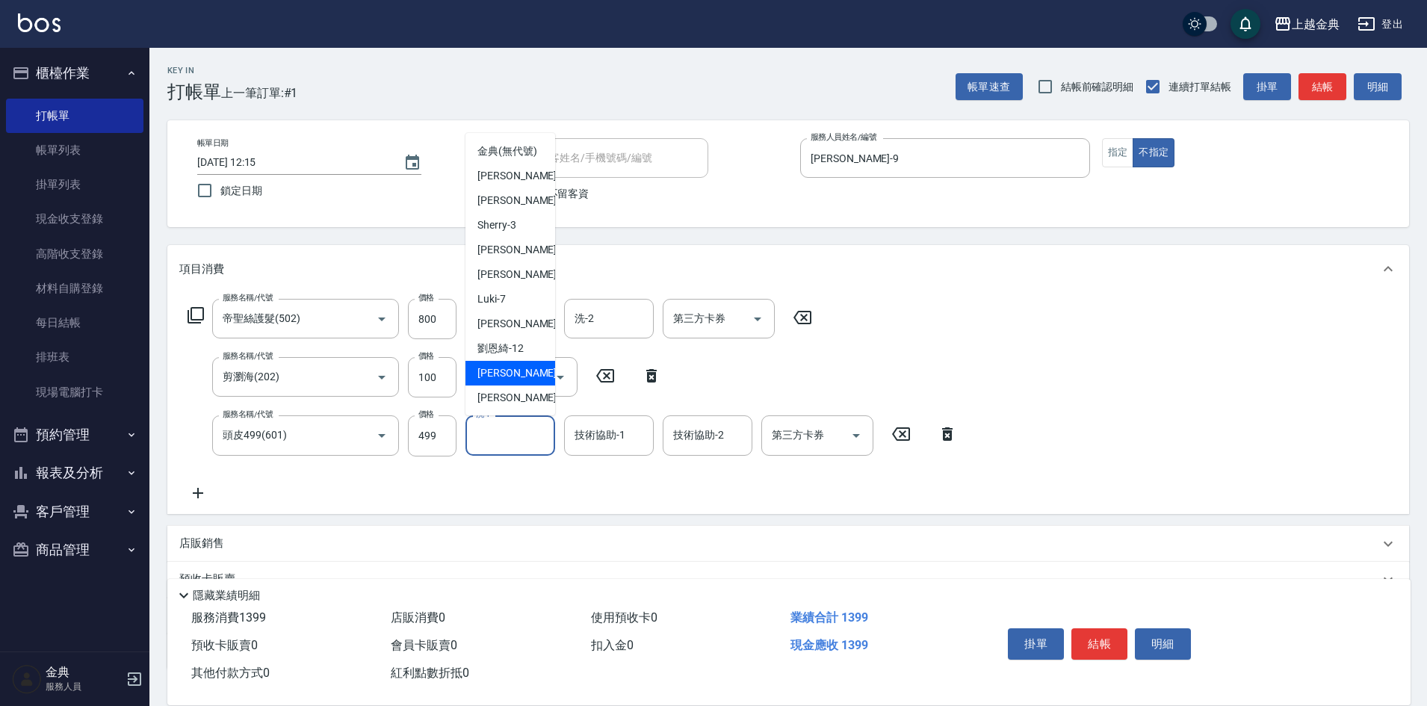
click at [504, 381] on span "[PERSON_NAME] -15" at bounding box center [524, 373] width 94 height 16
type input "[PERSON_NAME]-15"
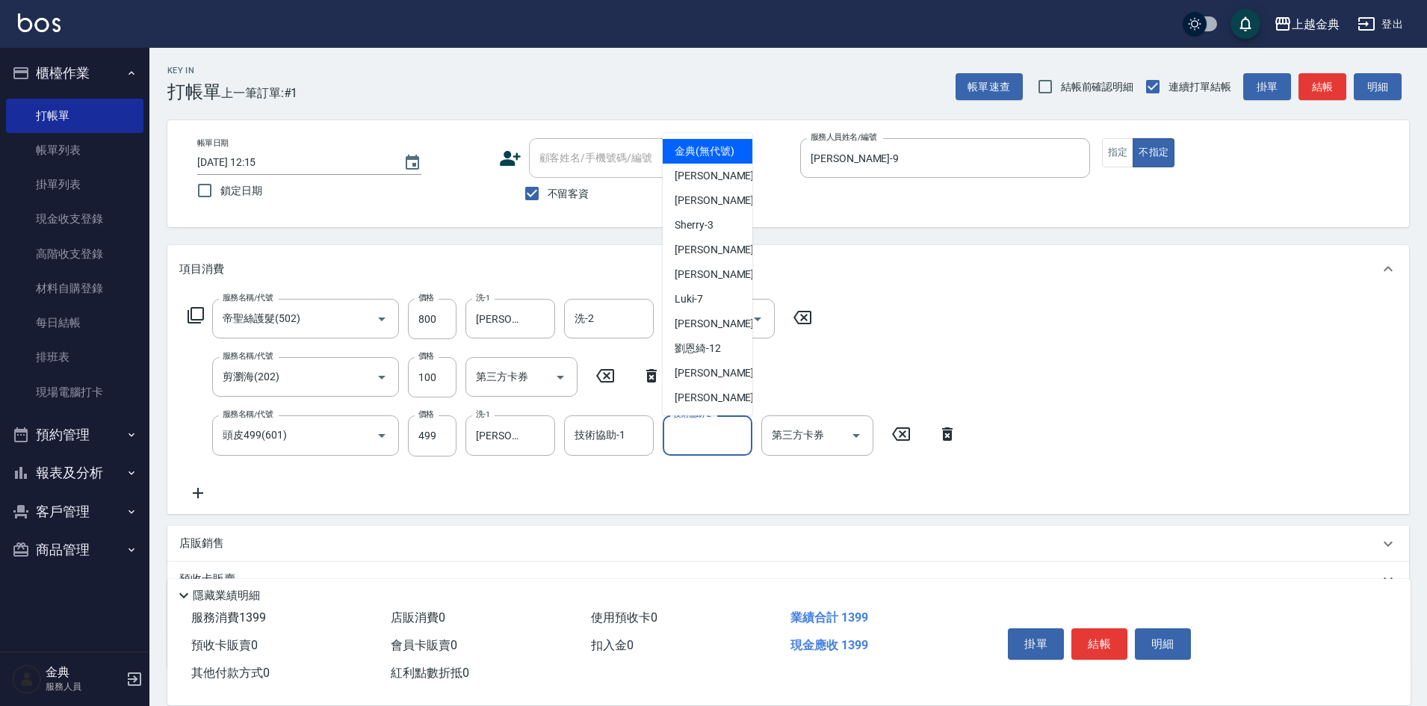
click at [719, 438] on input "技術協助-2" at bounding box center [707, 435] width 76 height 26
click at [718, 381] on span "[PERSON_NAME] -15" at bounding box center [721, 373] width 94 height 16
type input "[PERSON_NAME]-15"
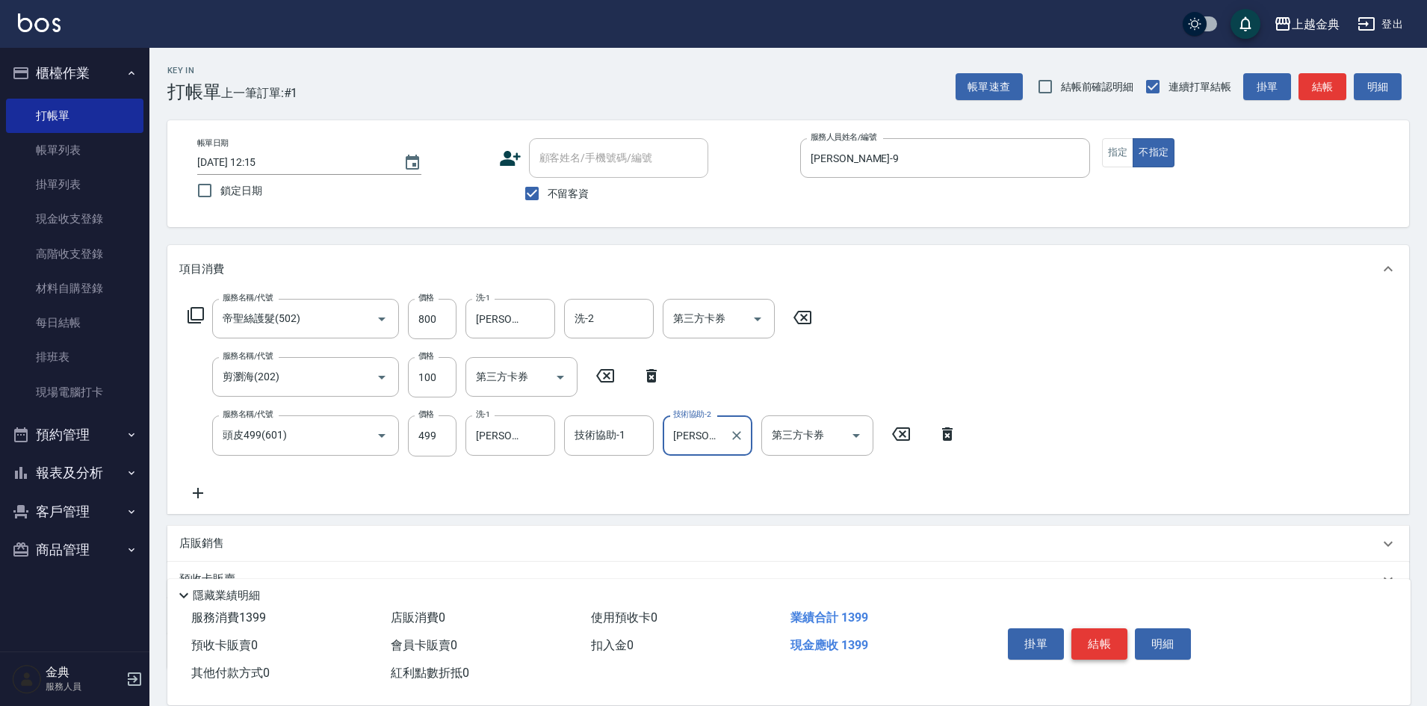
click at [1103, 633] on button "結帳" at bounding box center [1099, 643] width 56 height 31
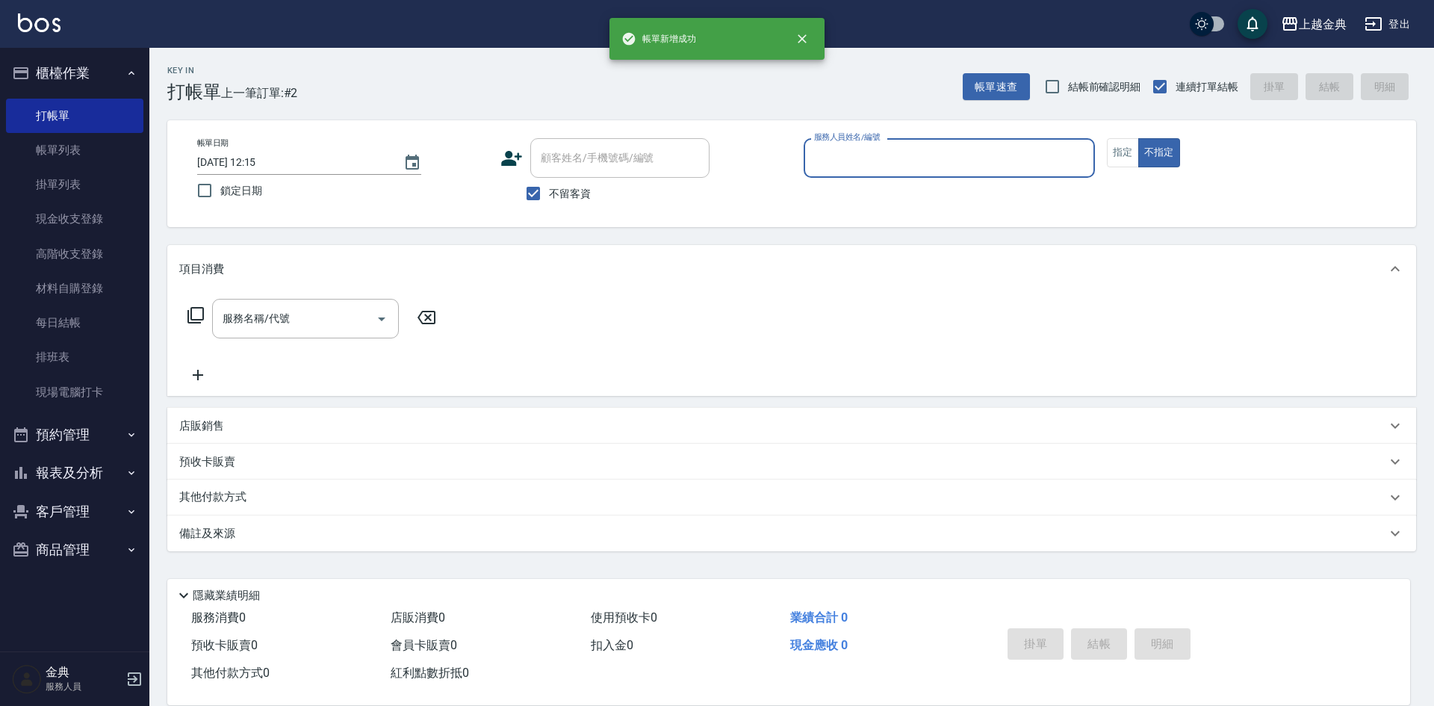
click at [902, 173] on div "服務人員姓名/編號" at bounding box center [949, 158] width 291 height 40
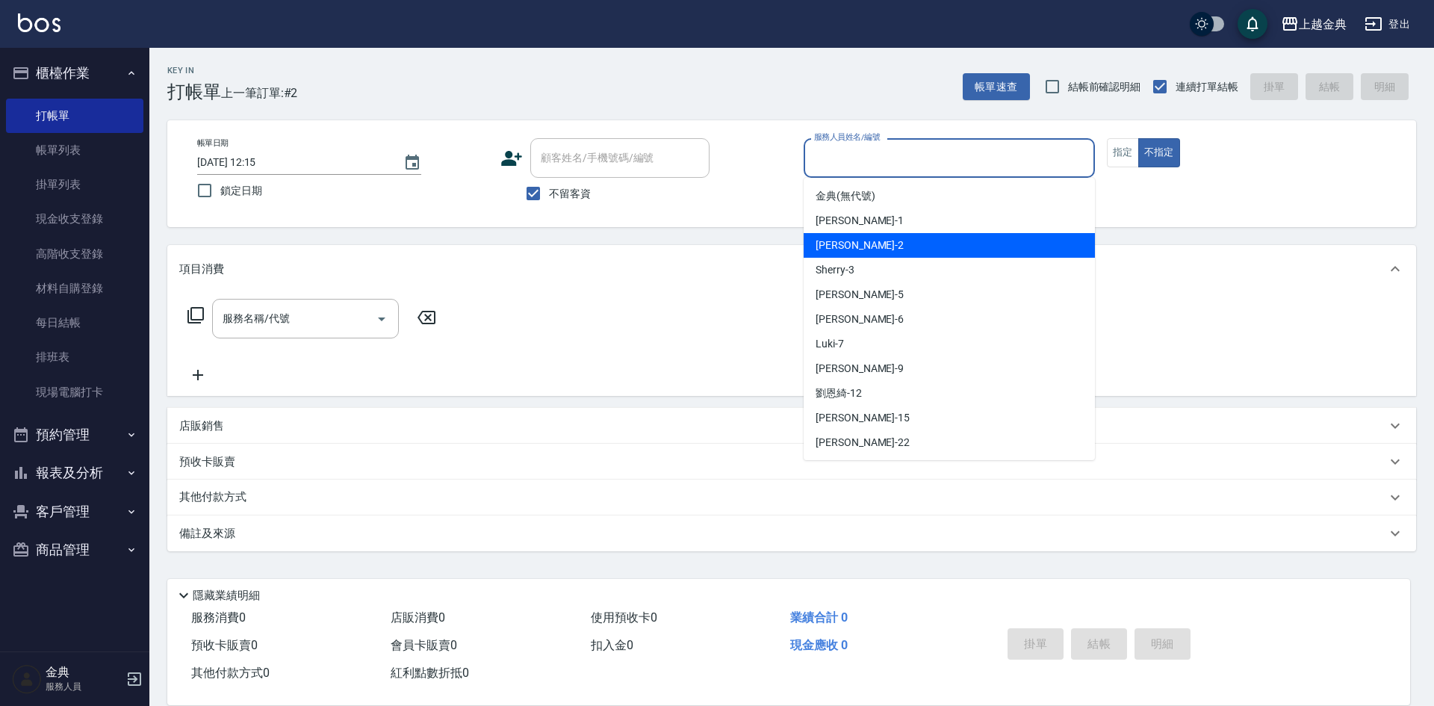
drag, startPoint x: 855, startPoint y: 240, endPoint x: 503, endPoint y: 282, distance: 353.6
click at [855, 241] on div "Cindy -2" at bounding box center [949, 245] width 291 height 25
type input "Cindy-2"
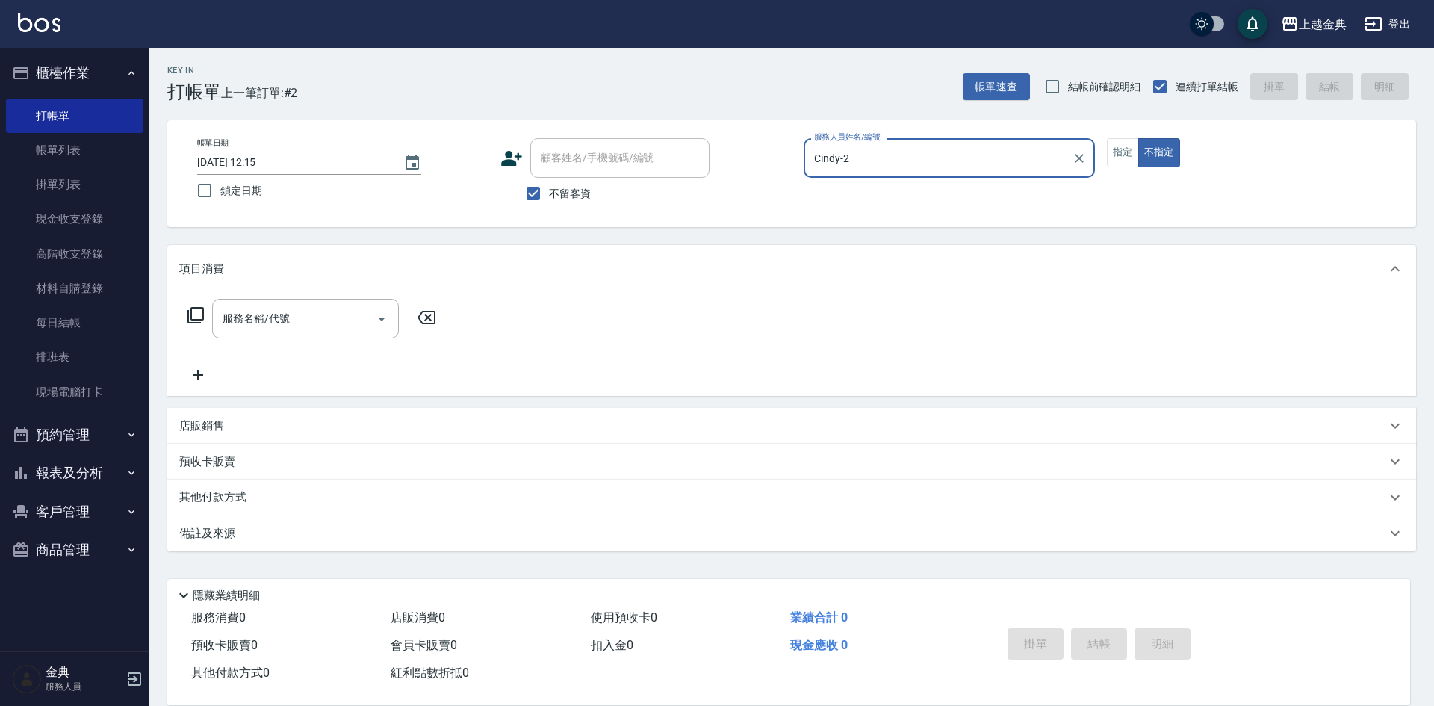
click at [182, 317] on div "服務名稱/代號 服務名稱/代號" at bounding box center [312, 319] width 266 height 40
click at [193, 311] on icon at bounding box center [196, 315] width 18 height 18
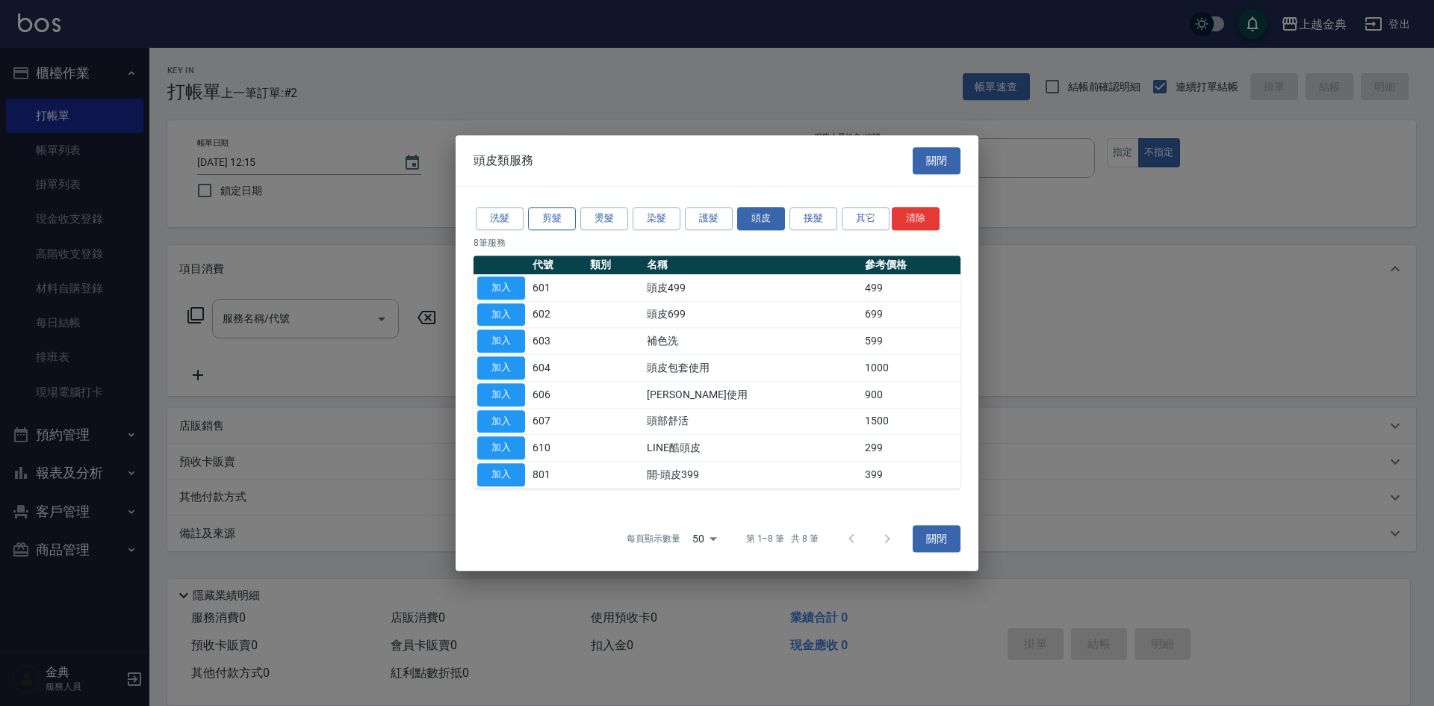
click at [542, 220] on button "剪髮" at bounding box center [552, 218] width 48 height 23
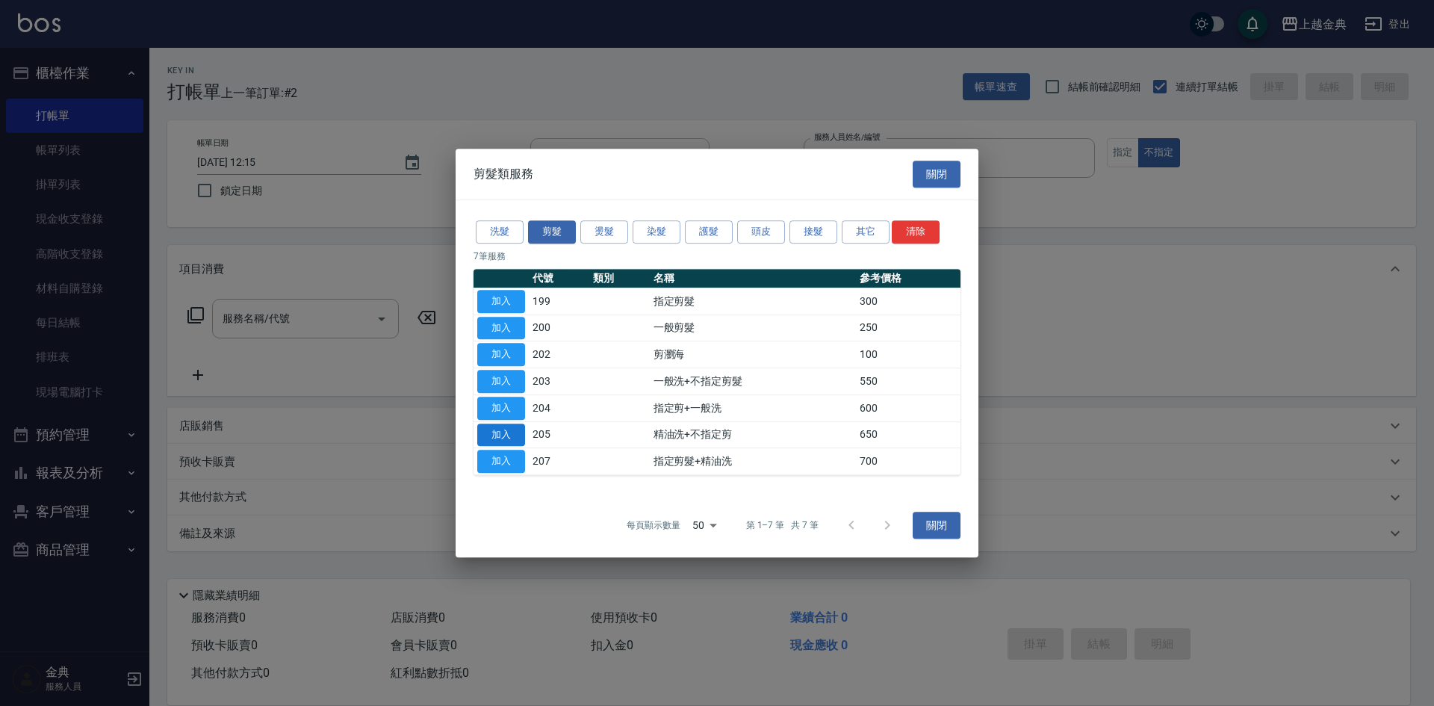
click at [508, 433] on button "加入" at bounding box center [501, 435] width 48 height 23
type input "精油洗+不指定剪(205)"
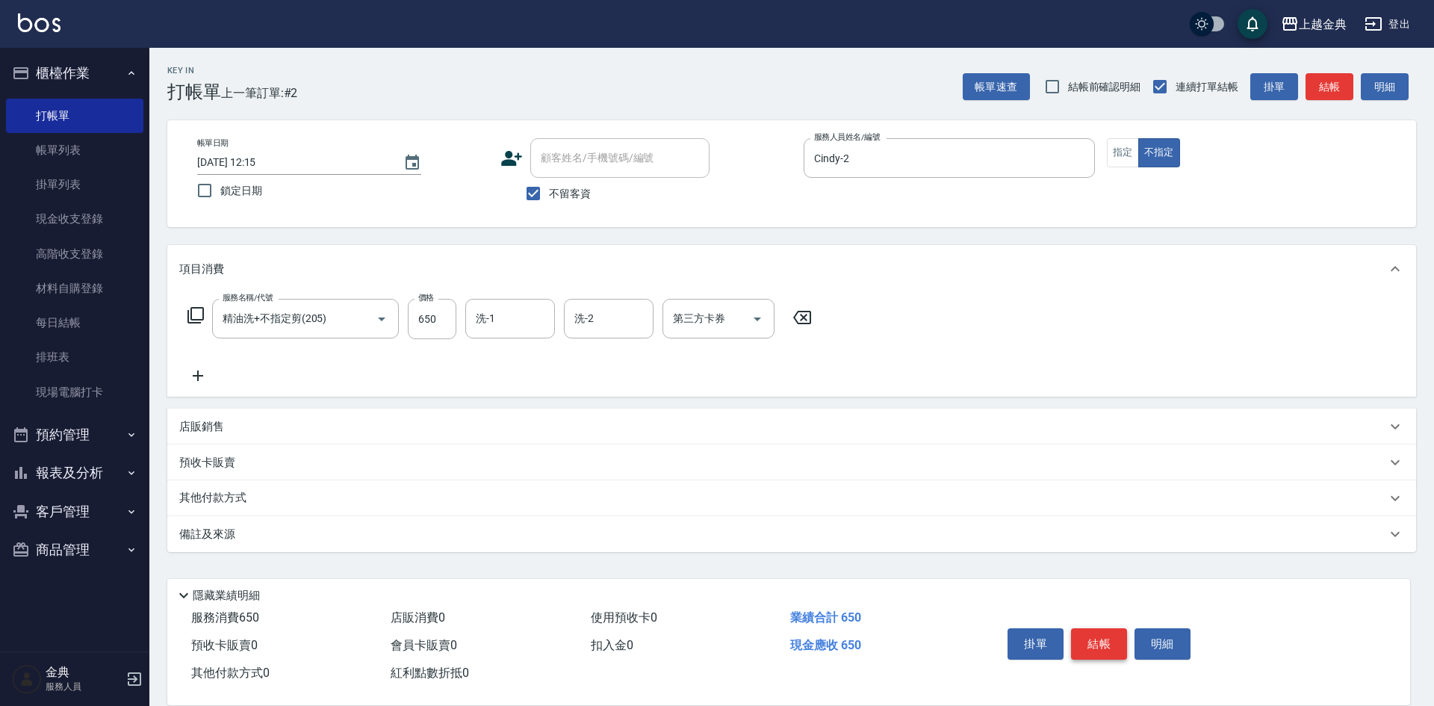
click at [1092, 628] on button "結帳" at bounding box center [1099, 643] width 56 height 31
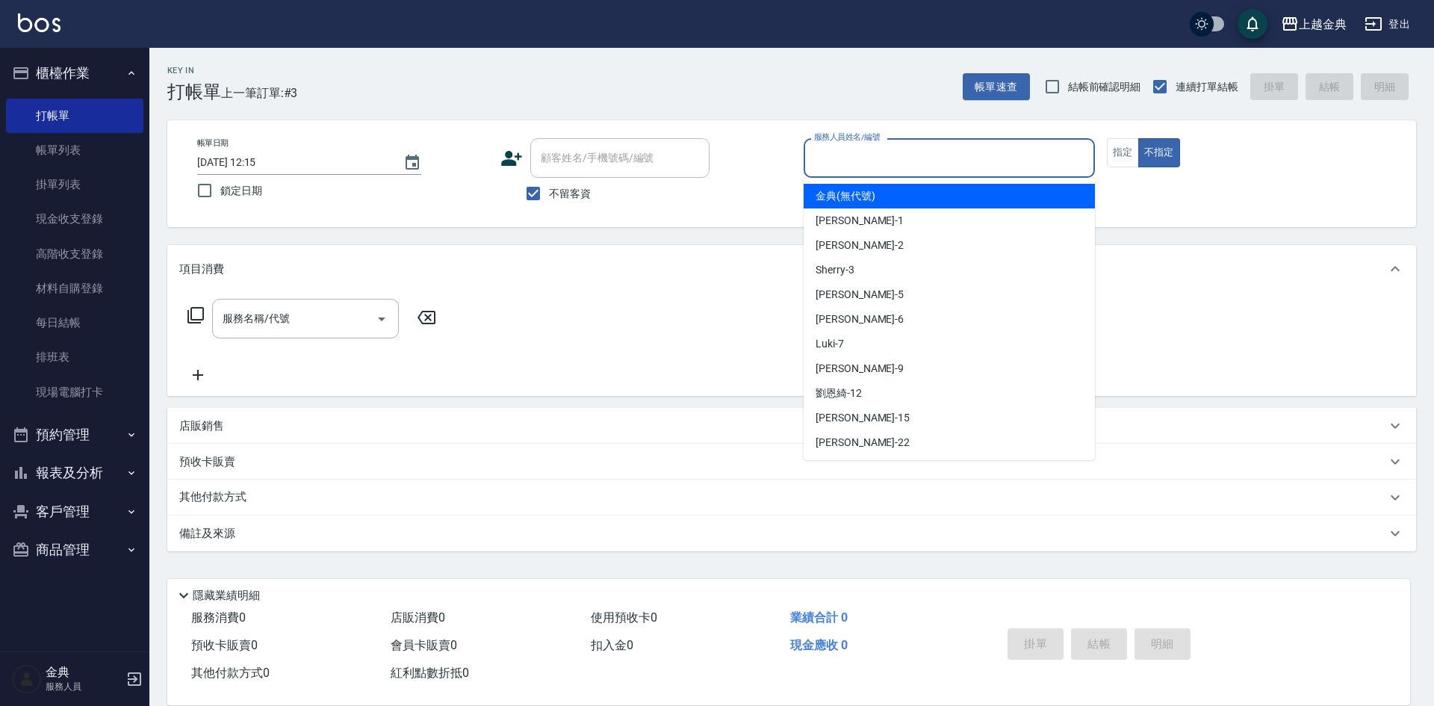
click at [882, 164] on input "服務人員姓名/編號" at bounding box center [949, 158] width 278 height 26
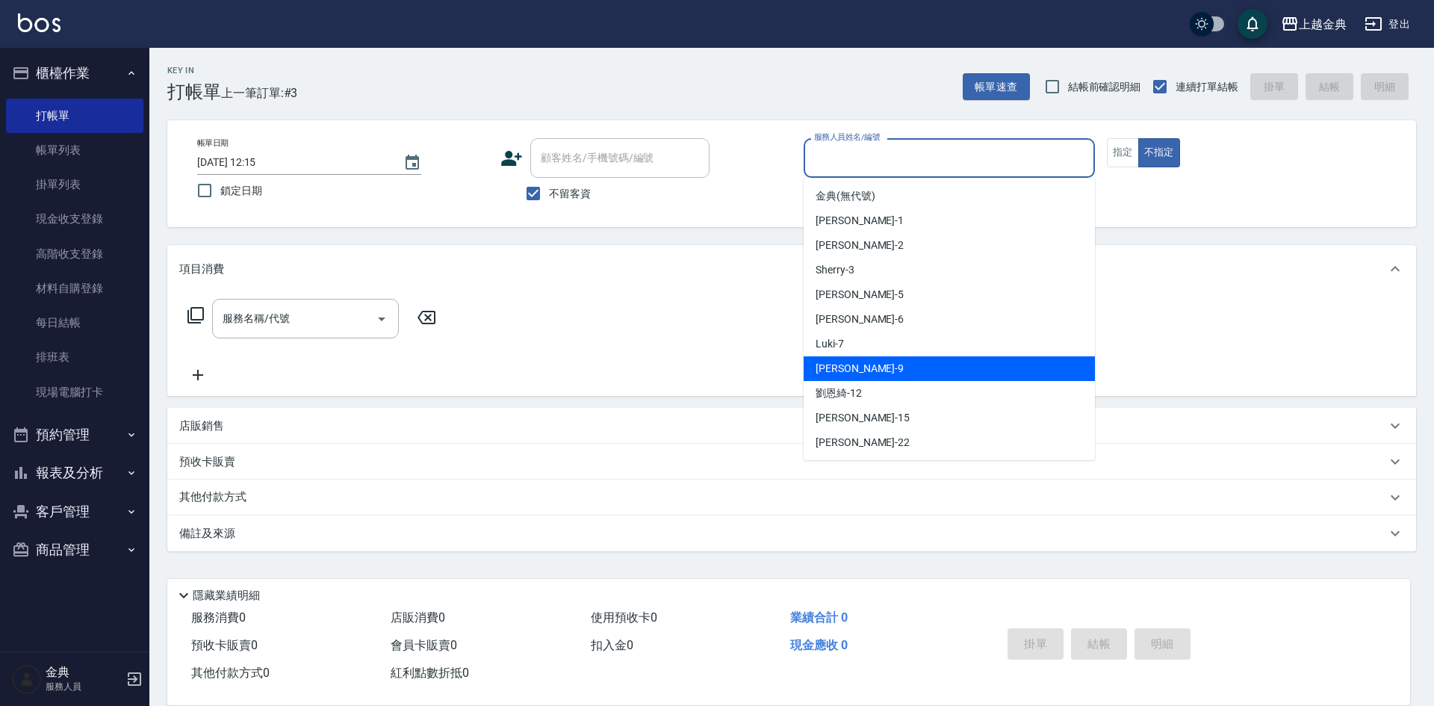
drag, startPoint x: 889, startPoint y: 369, endPoint x: 881, endPoint y: 369, distance: 8.2
click at [888, 369] on div "[PERSON_NAME] -9" at bounding box center [949, 368] width 291 height 25
type input "[PERSON_NAME]-9"
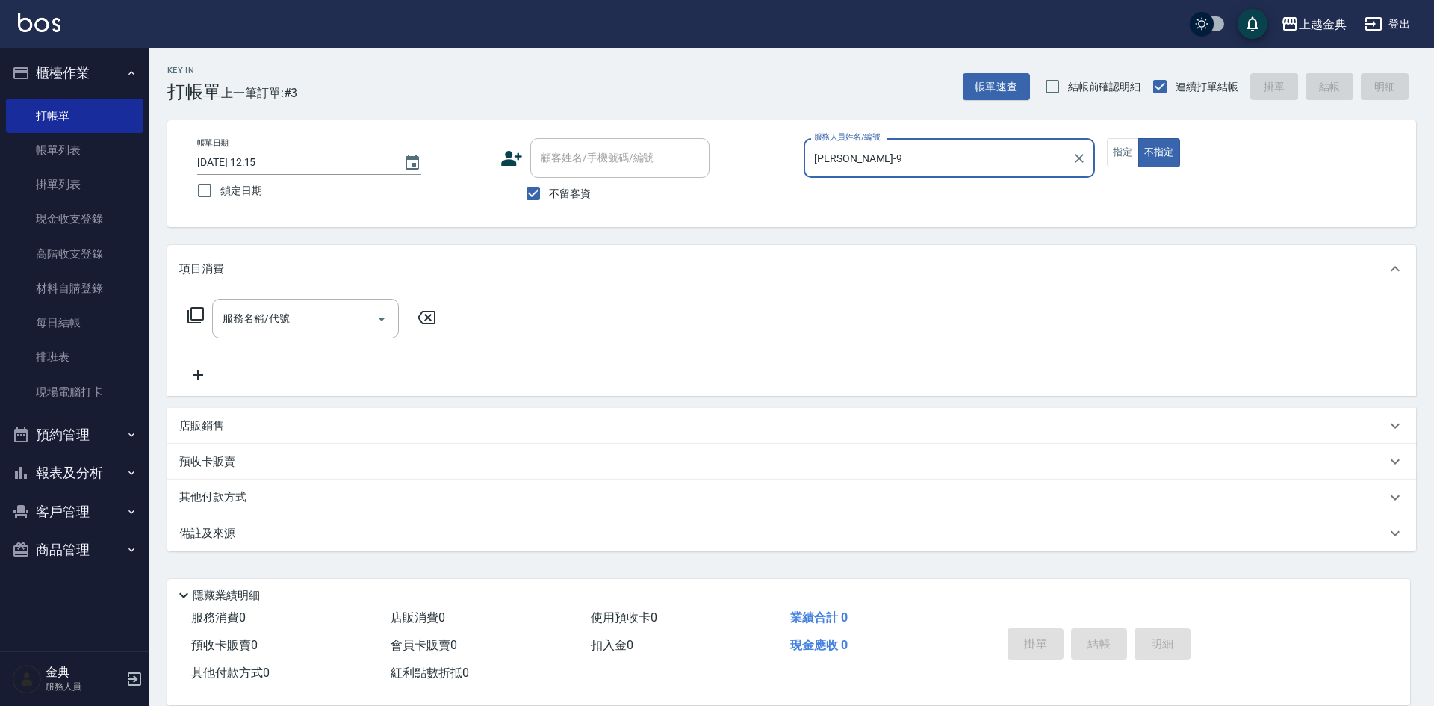
click at [199, 311] on icon at bounding box center [196, 315] width 18 height 18
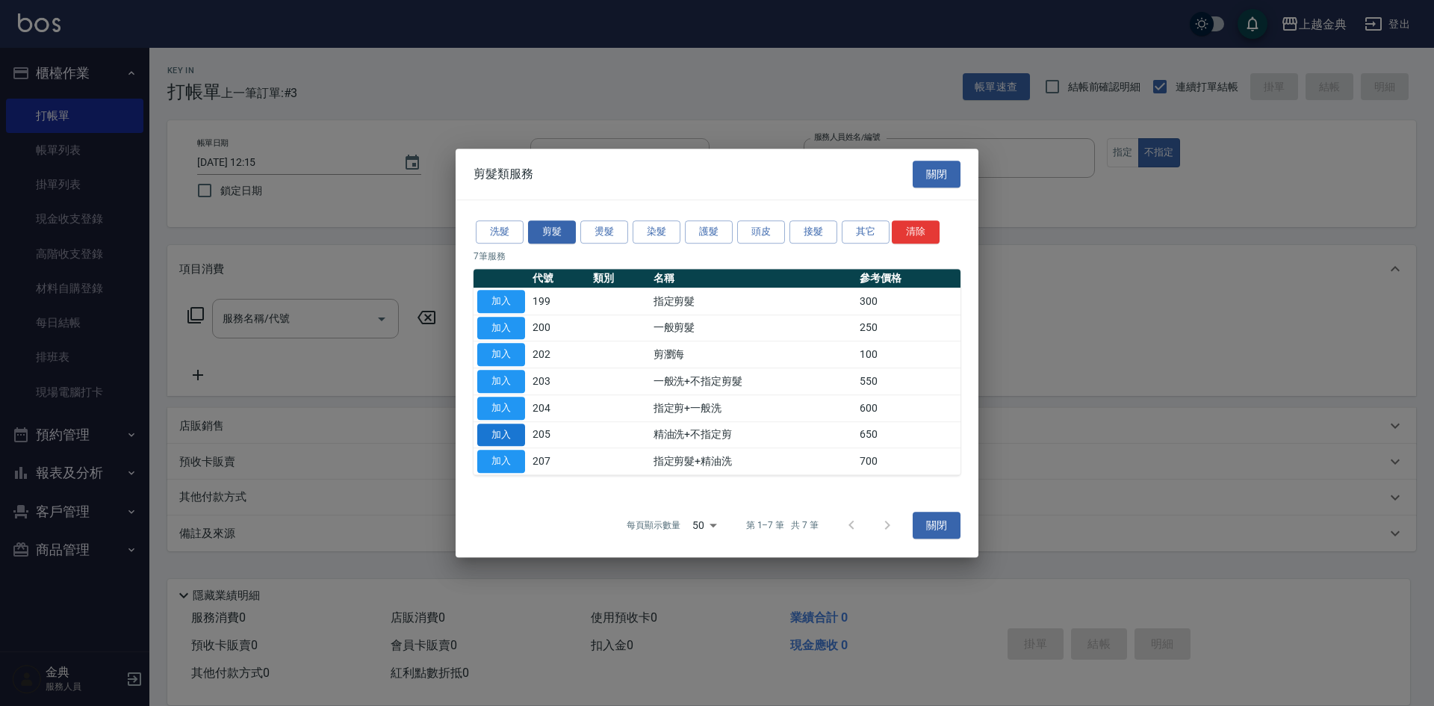
click at [514, 435] on button "加入" at bounding box center [501, 435] width 48 height 23
type input "精油洗+不指定剪(205)"
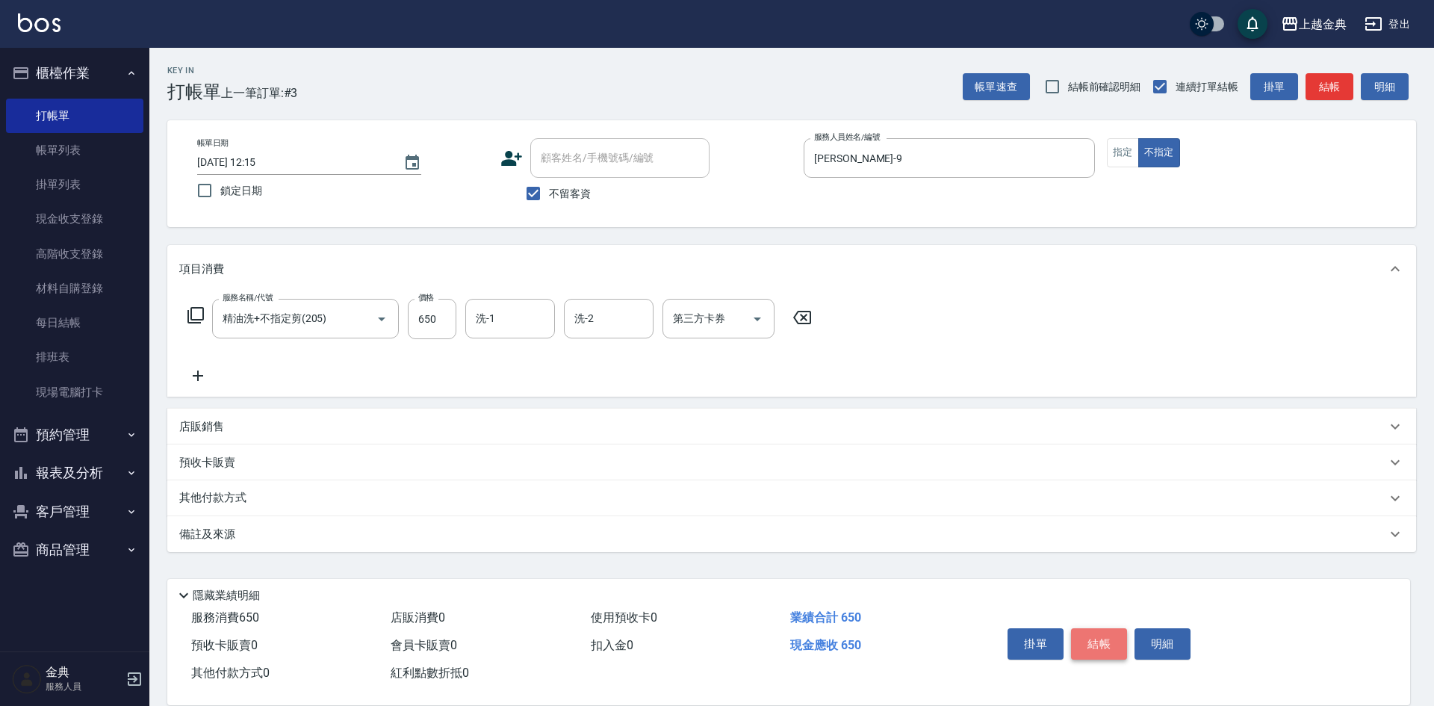
click at [1106, 634] on button "結帳" at bounding box center [1099, 643] width 56 height 31
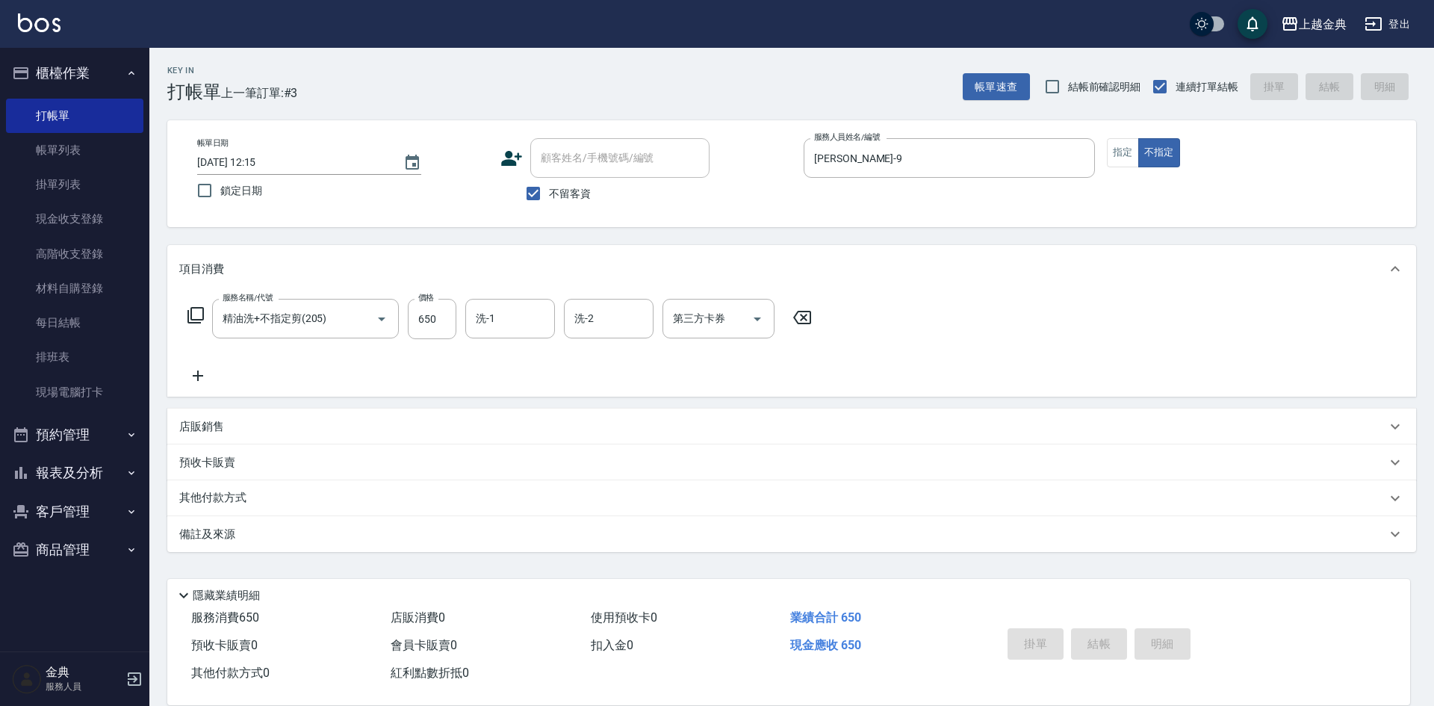
type input "[DATE] 12:16"
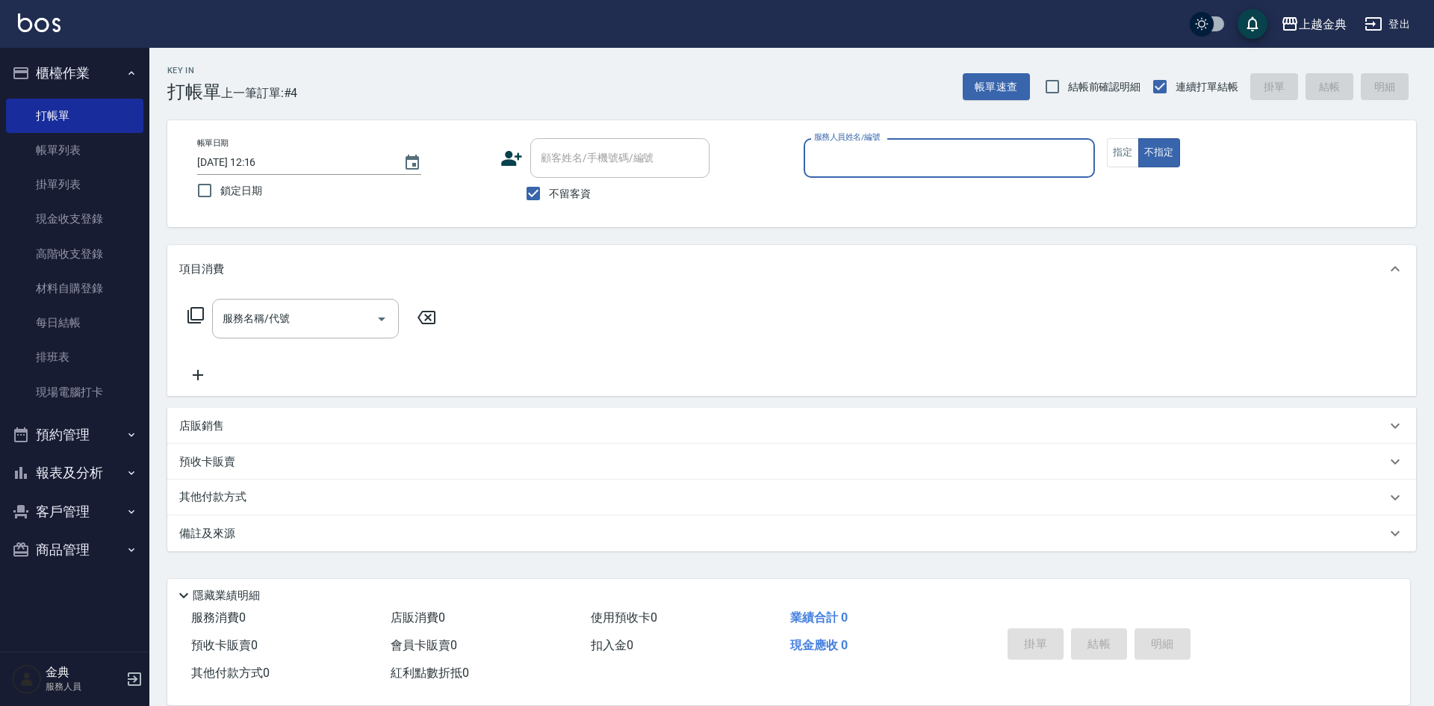
click at [913, 161] on input "服務人員姓名/編號" at bounding box center [949, 158] width 278 height 26
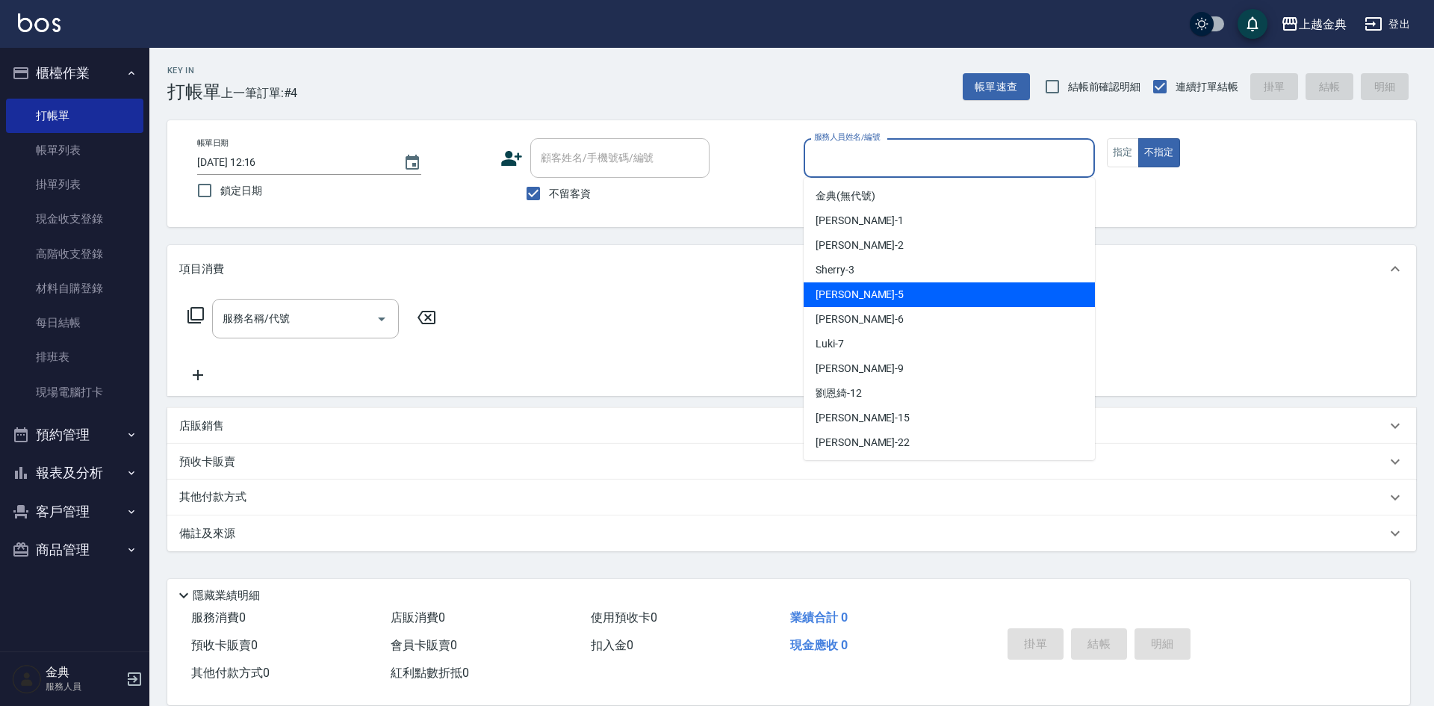
click at [908, 294] on div "小雅 -5" at bounding box center [949, 294] width 291 height 25
type input "[PERSON_NAME]-5"
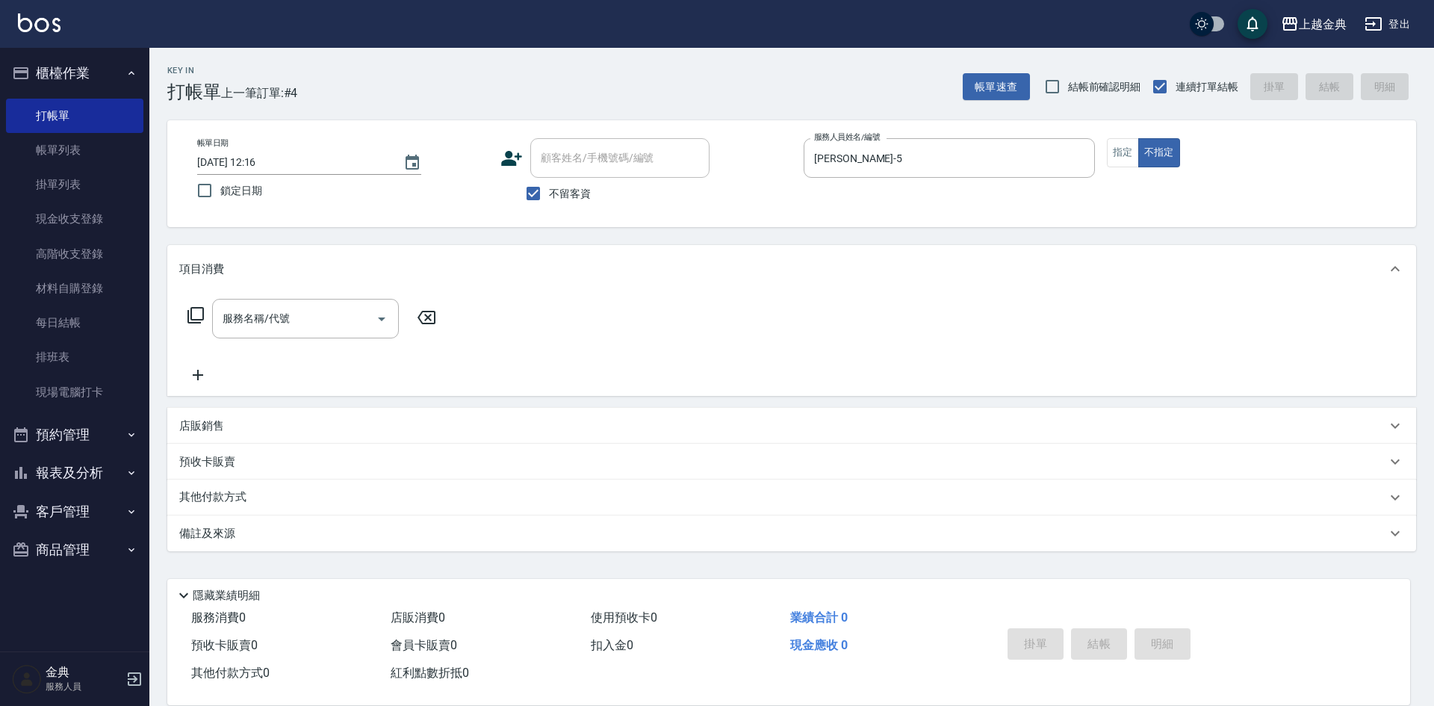
click at [193, 314] on icon at bounding box center [196, 315] width 18 height 18
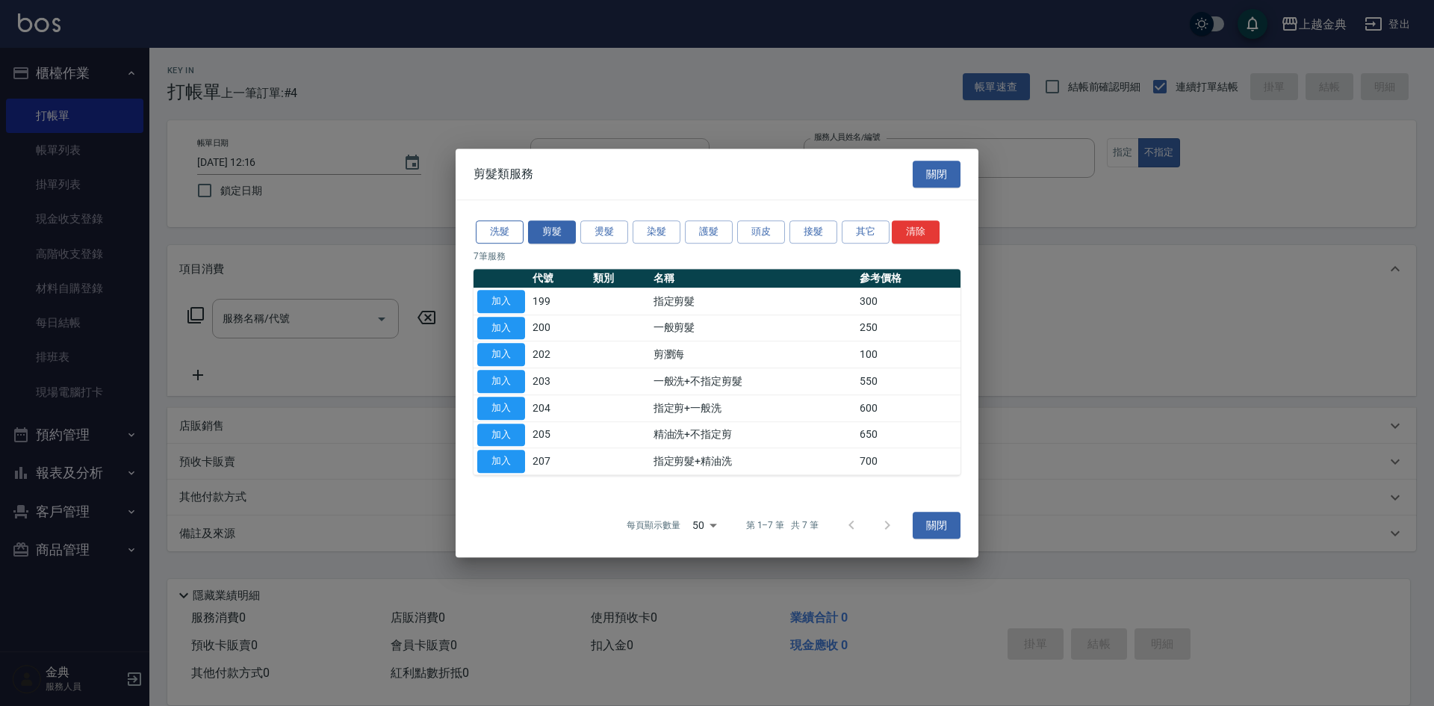
click at [515, 238] on button "洗髮" at bounding box center [500, 231] width 48 height 23
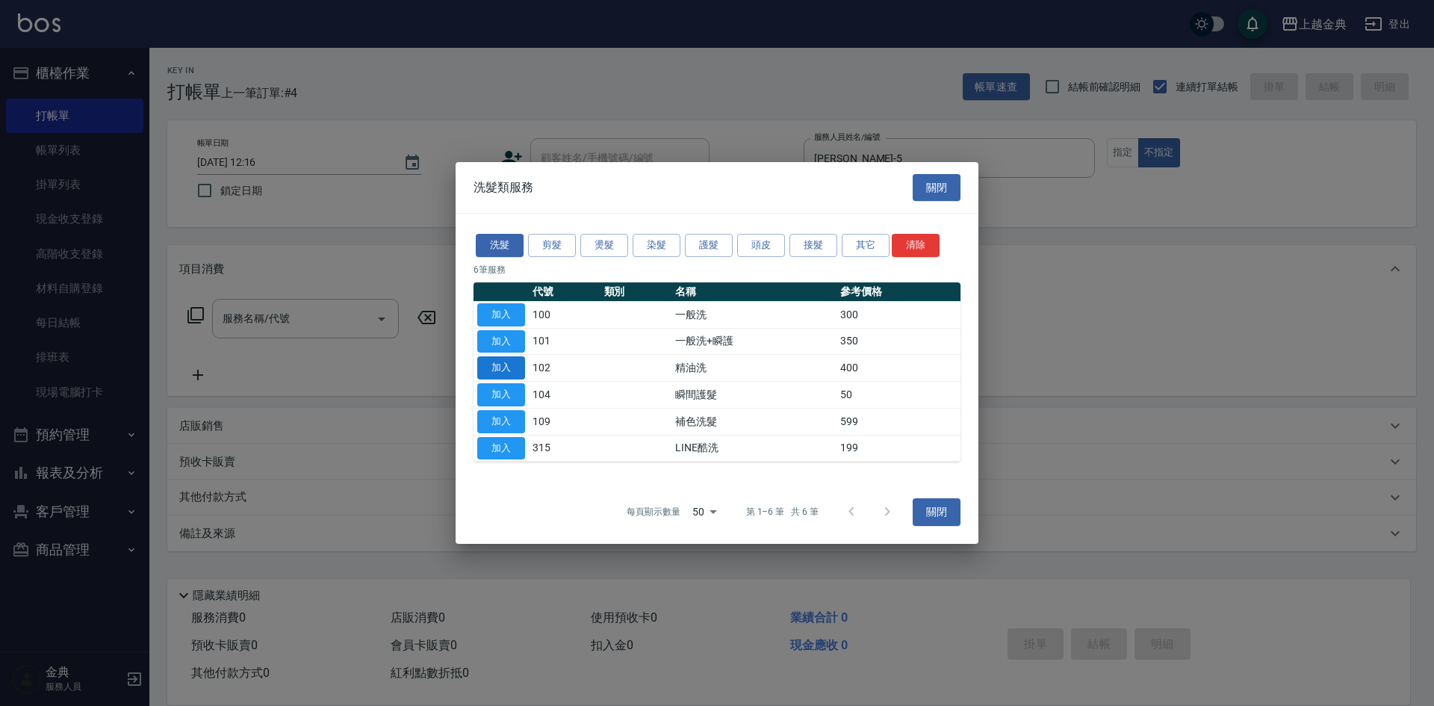
click at [510, 365] on button "加入" at bounding box center [501, 367] width 48 height 23
type input "精油洗(102)"
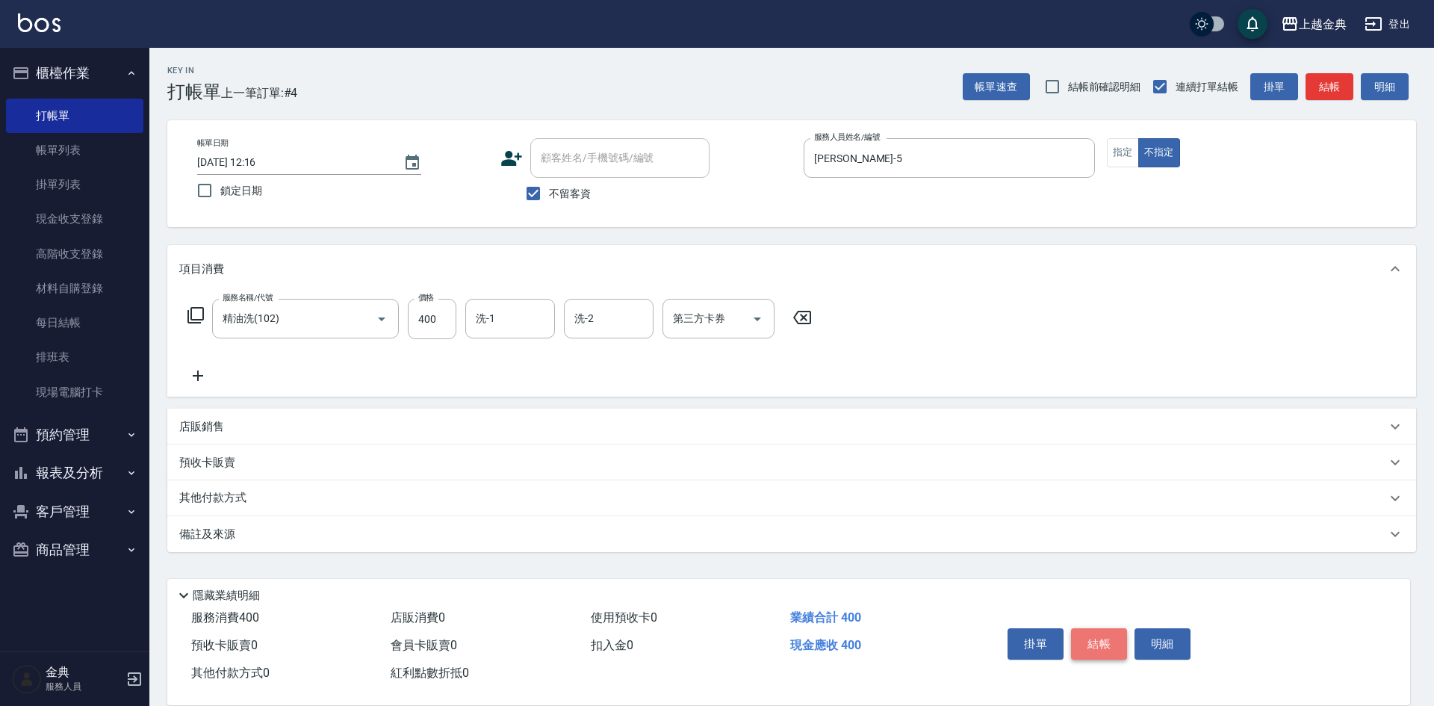
click at [1095, 628] on button "結帳" at bounding box center [1099, 643] width 56 height 31
